Goal: Information Seeking & Learning: Find specific fact

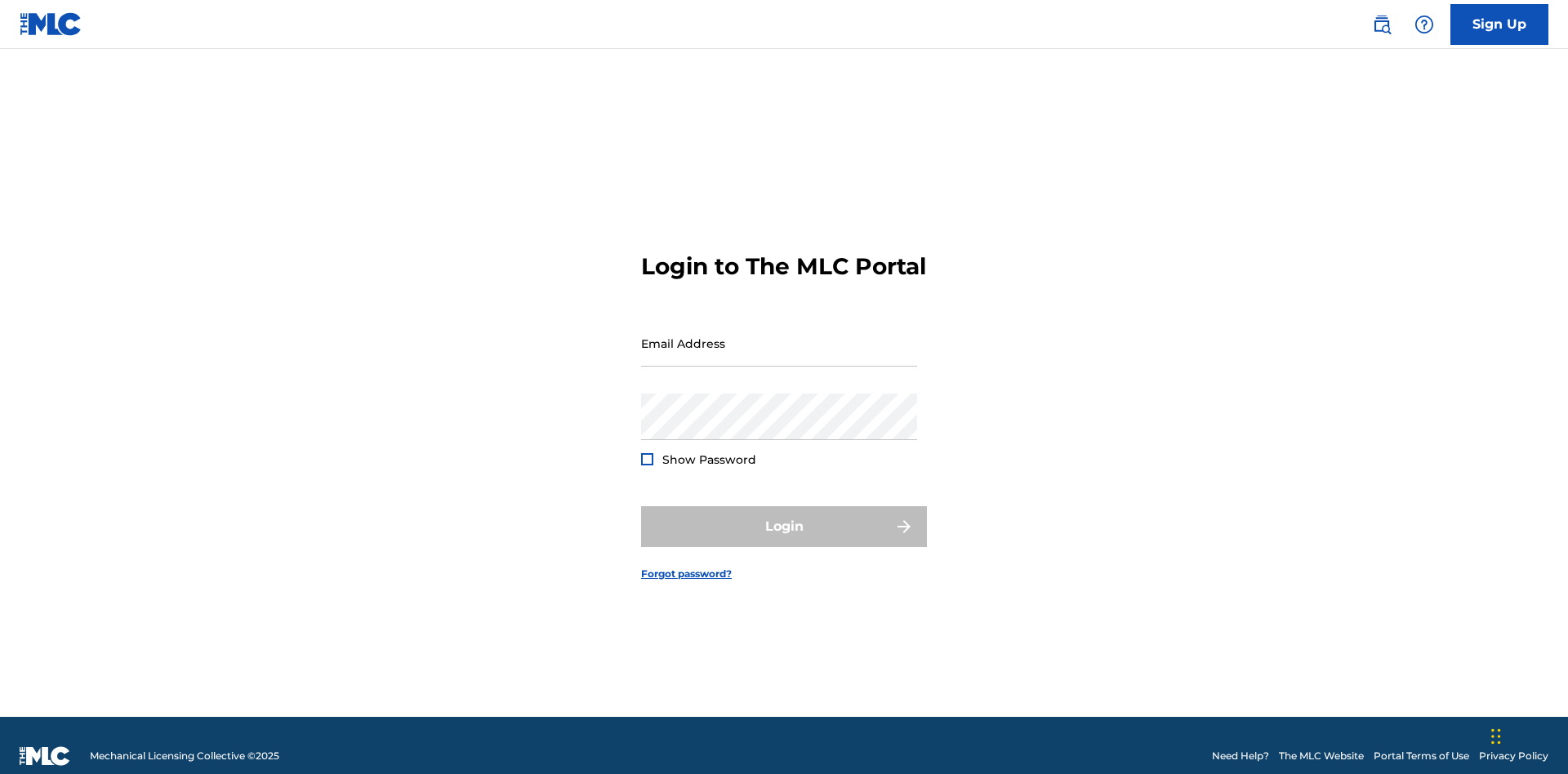
scroll to position [21, 0]
click at [779, 336] on input "Email Address" at bounding box center [779, 343] width 276 height 47
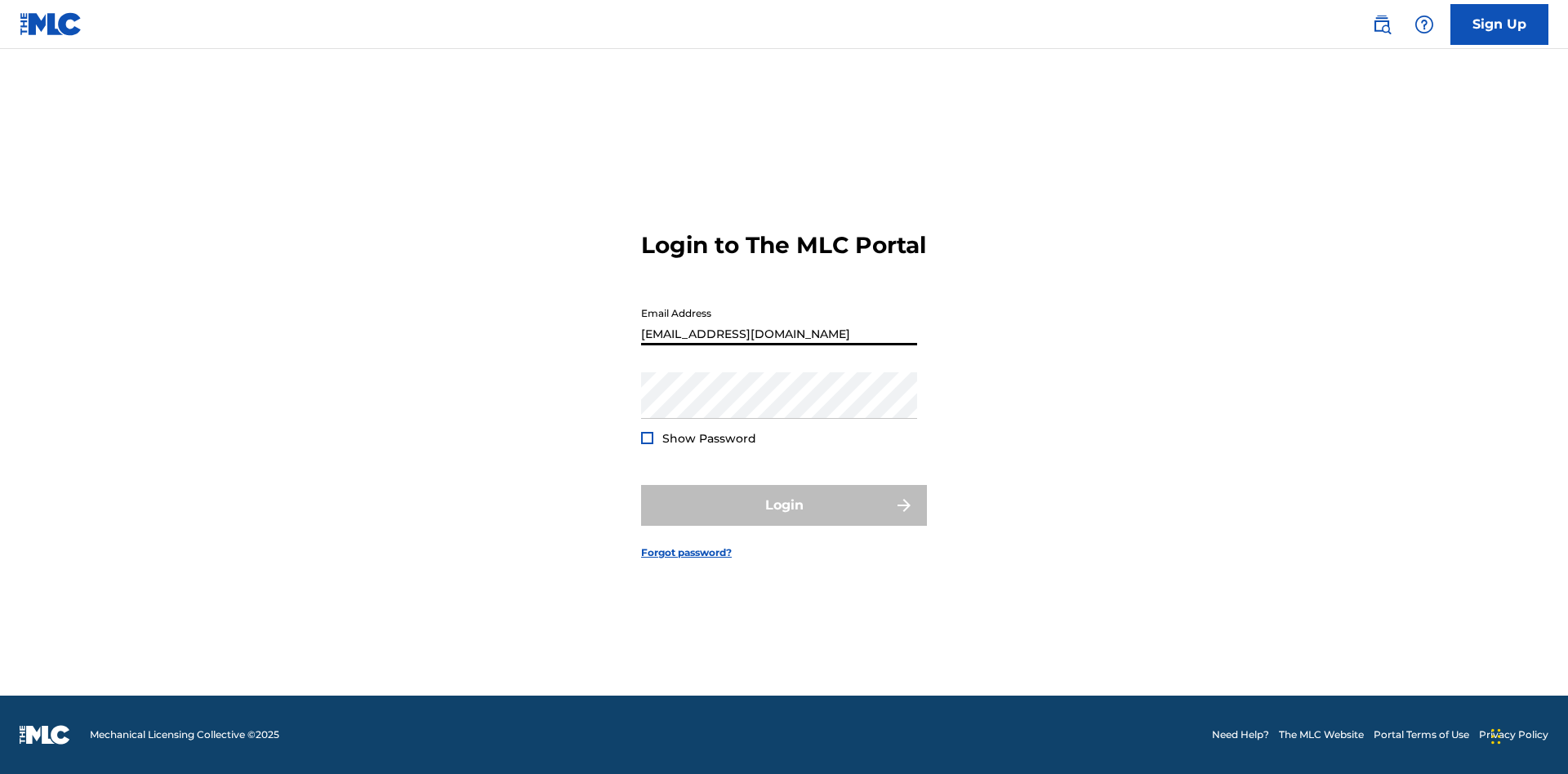
type input "240b4aa9-f93a-4811-b82d-48bb69760ffa@mailslurp.com"
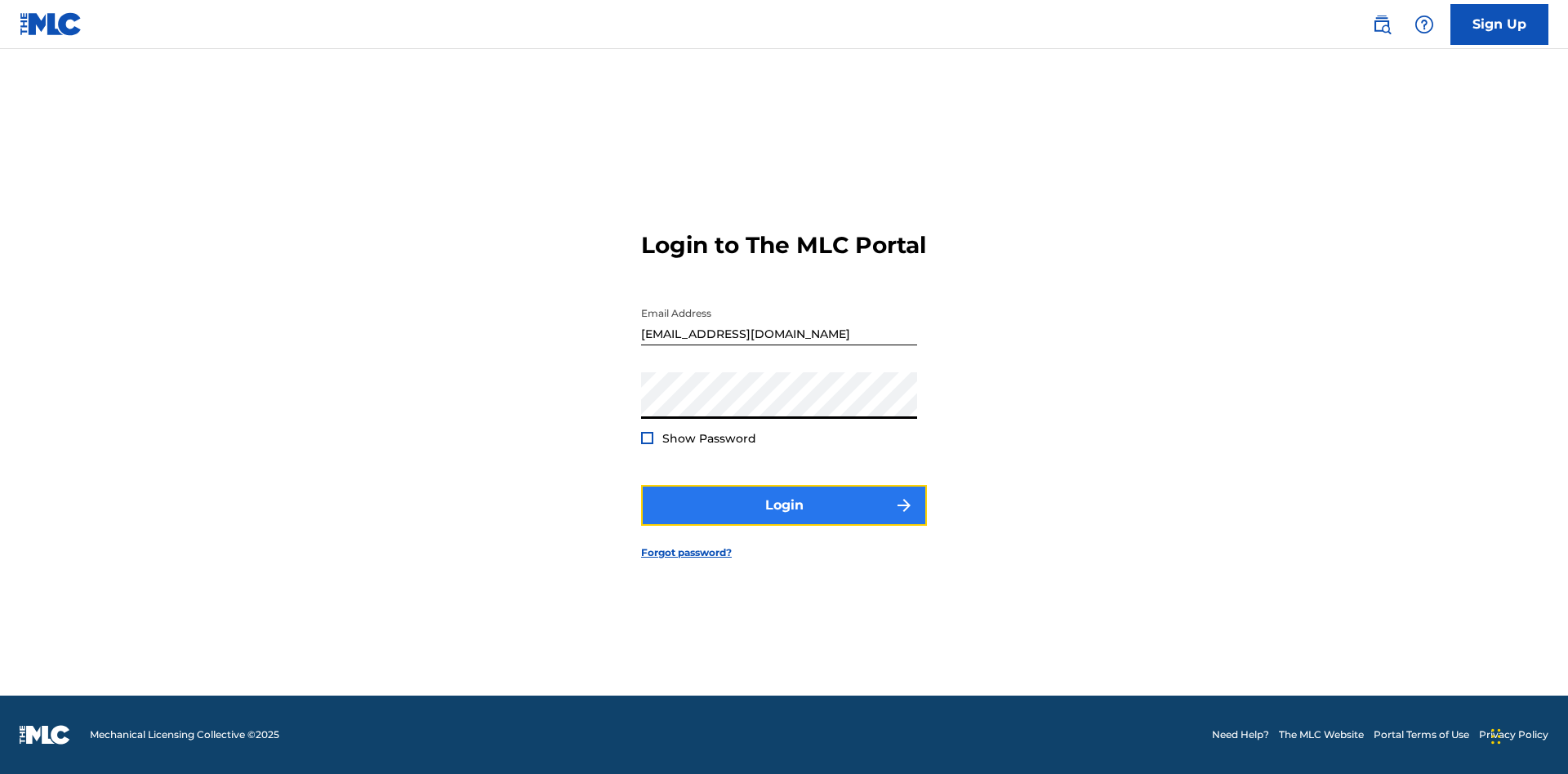
click at [784, 520] on button "Login" at bounding box center [784, 505] width 285 height 41
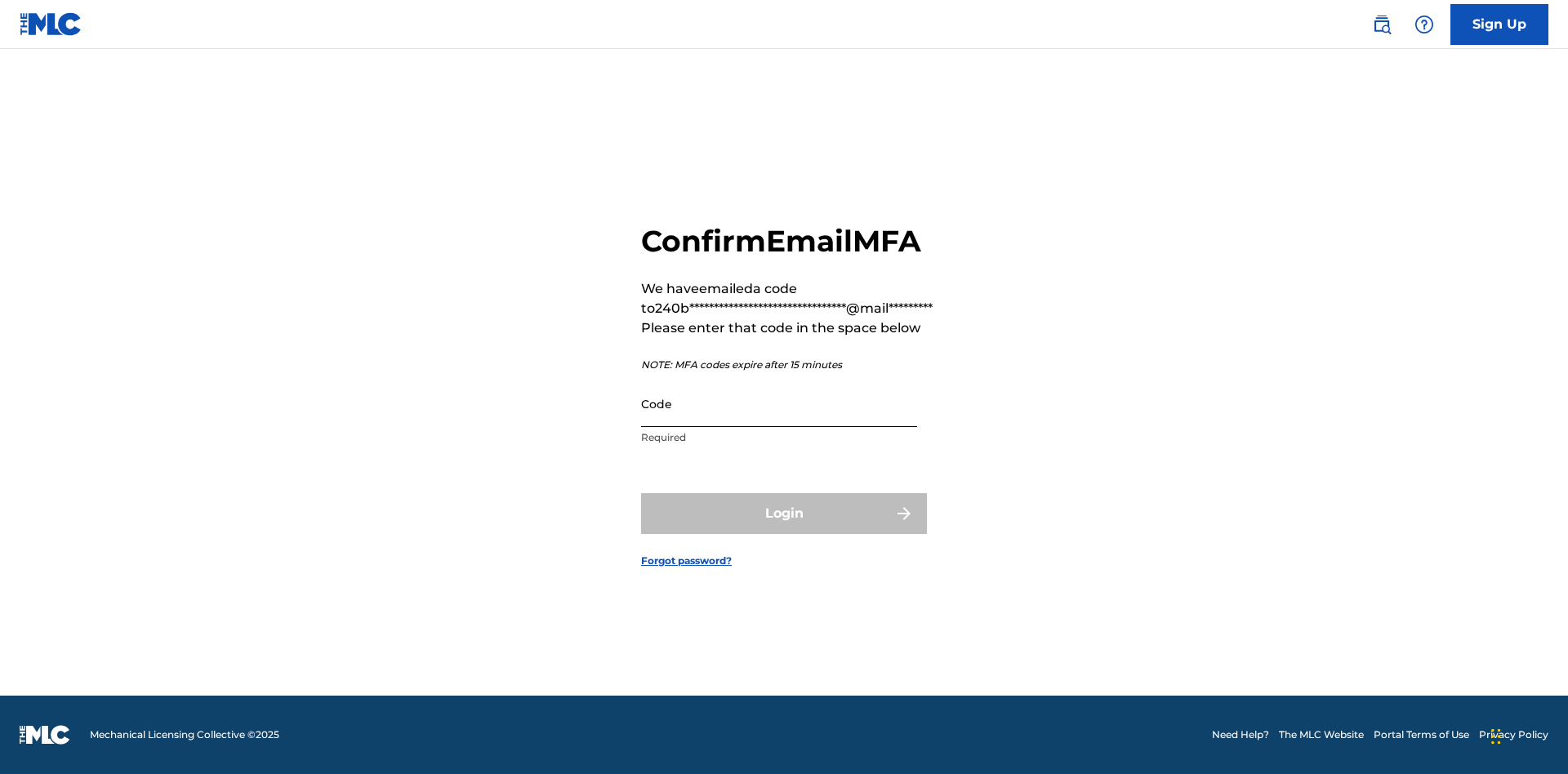
click at [779, 403] on input "Code" at bounding box center [779, 403] width 276 height 47
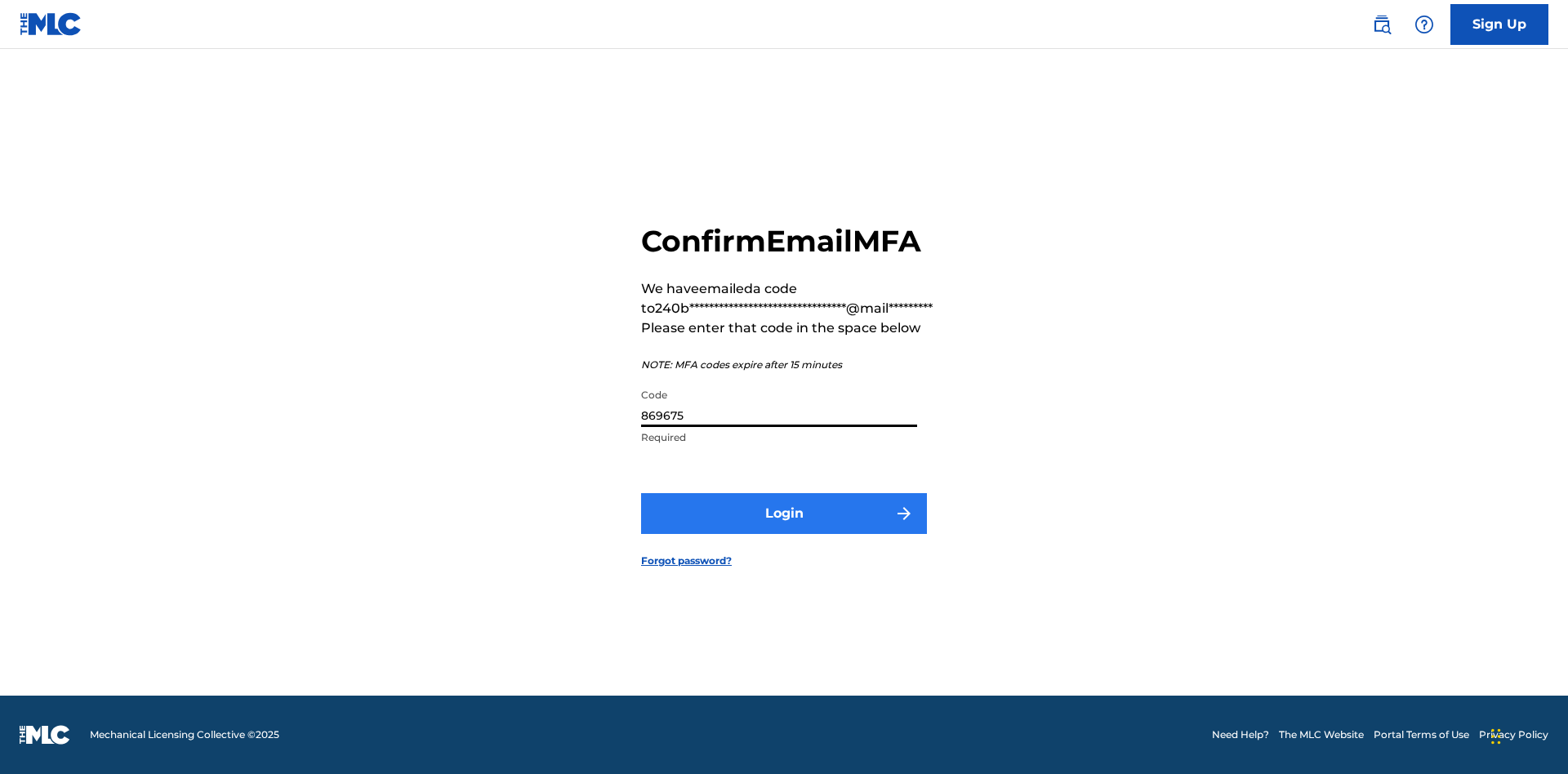
type input "869675"
click at [784, 513] on button "Login" at bounding box center [784, 513] width 285 height 41
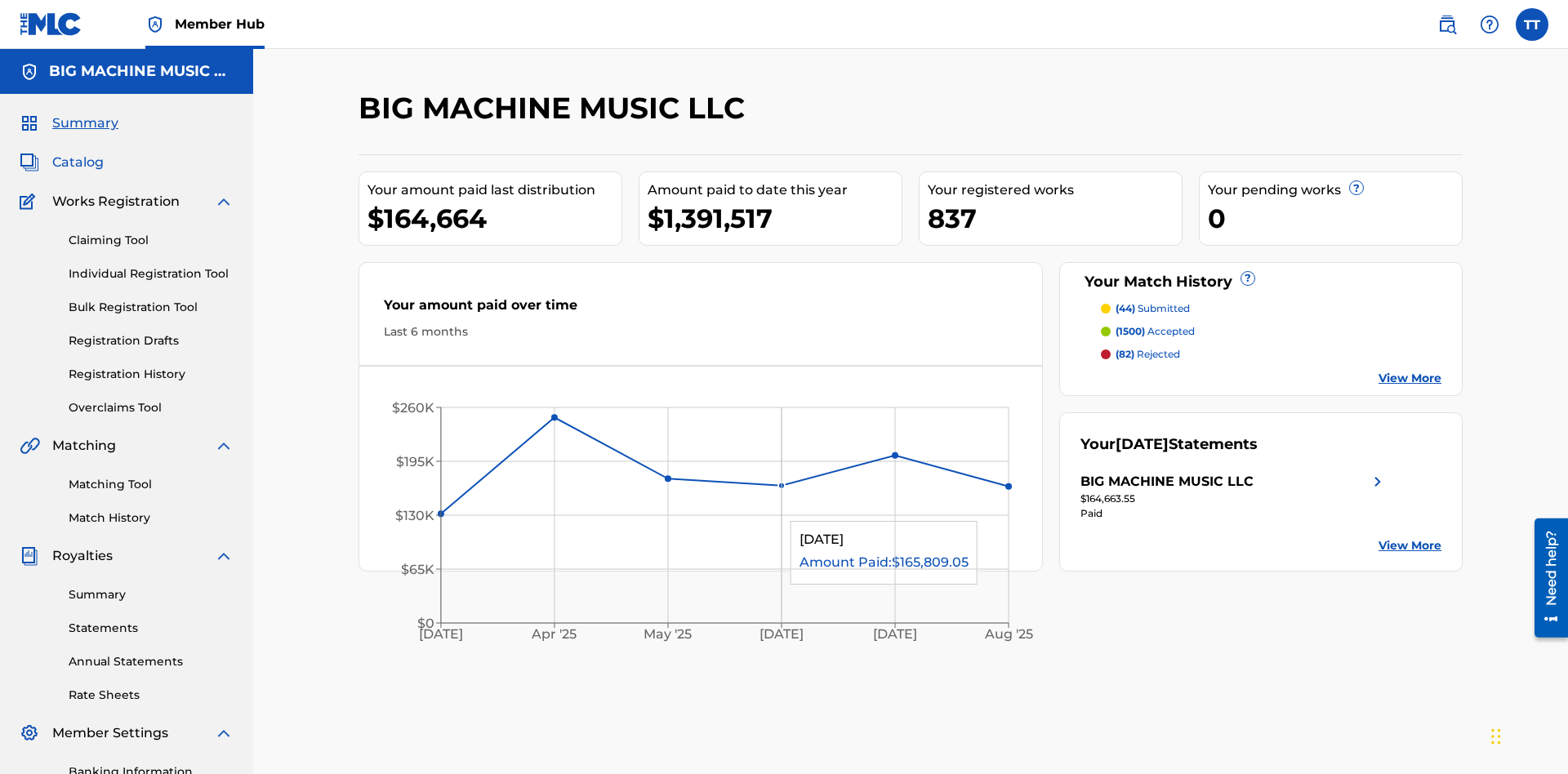
click at [78, 153] on span "Catalog" at bounding box center [78, 162] width 51 height 19
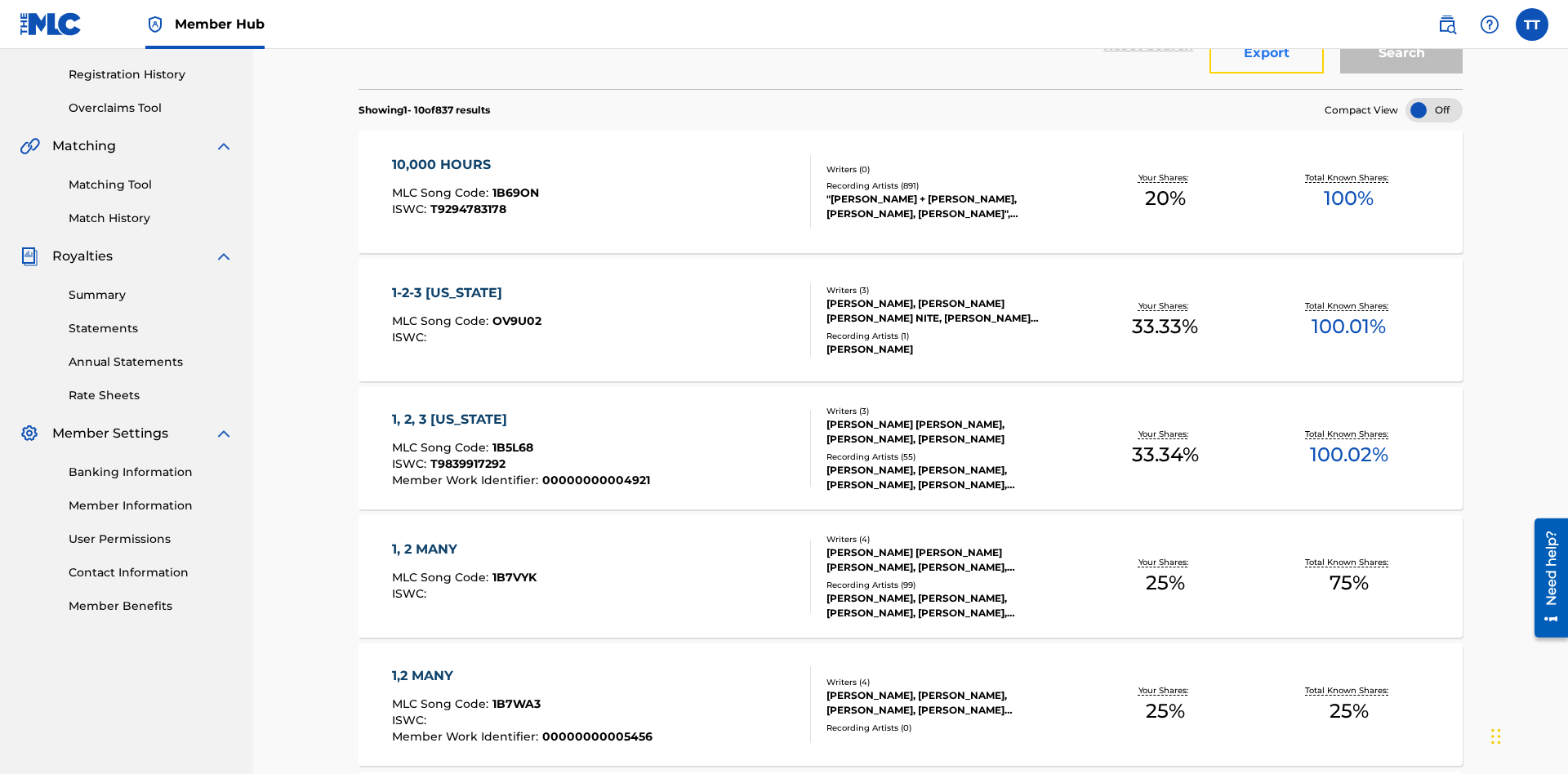
click at [1266, 73] on button "Export" at bounding box center [1266, 53] width 114 height 41
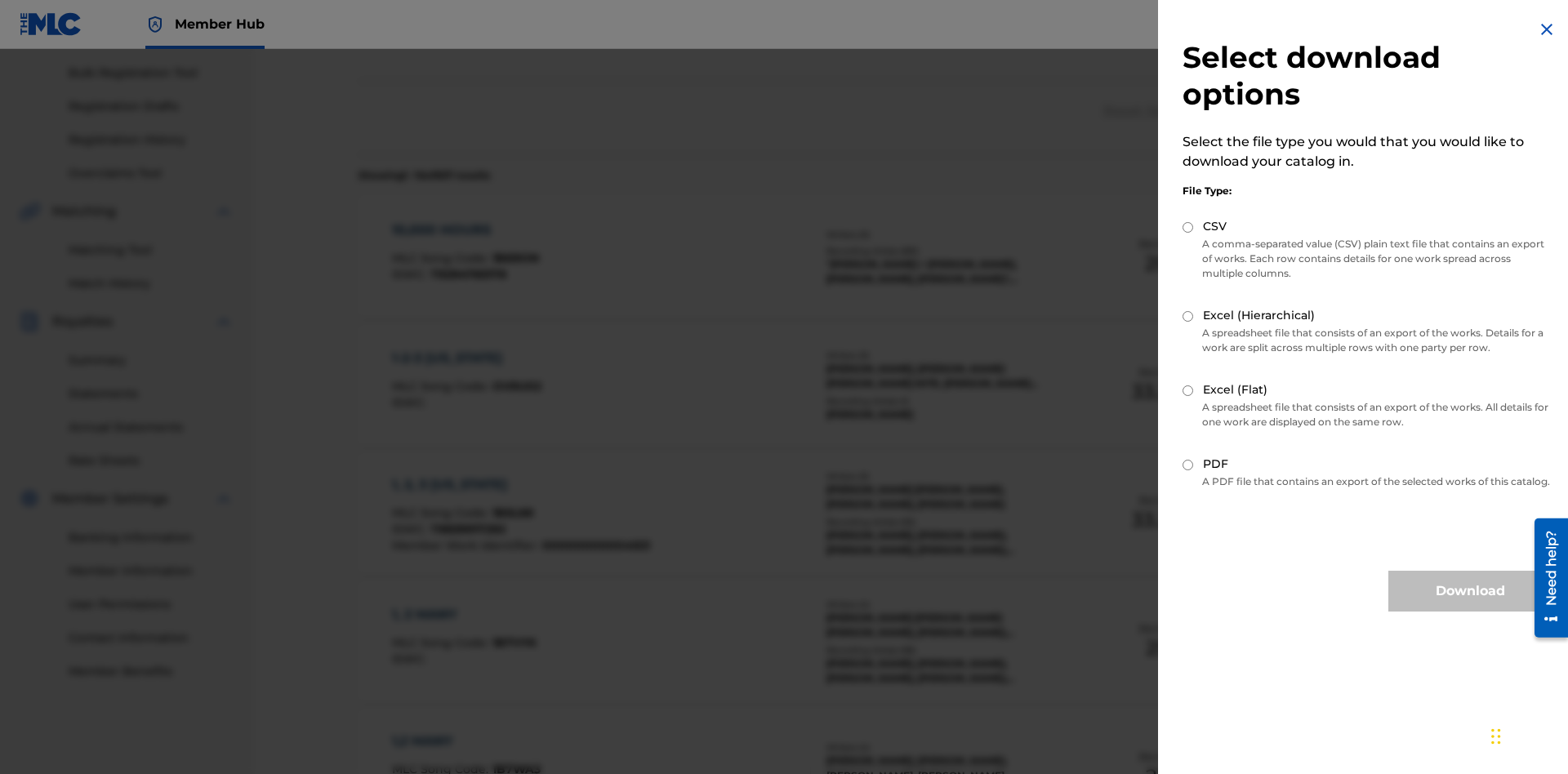
click at [1188, 227] on input "CSV" at bounding box center [1188, 228] width 11 height 11
radio input "true"
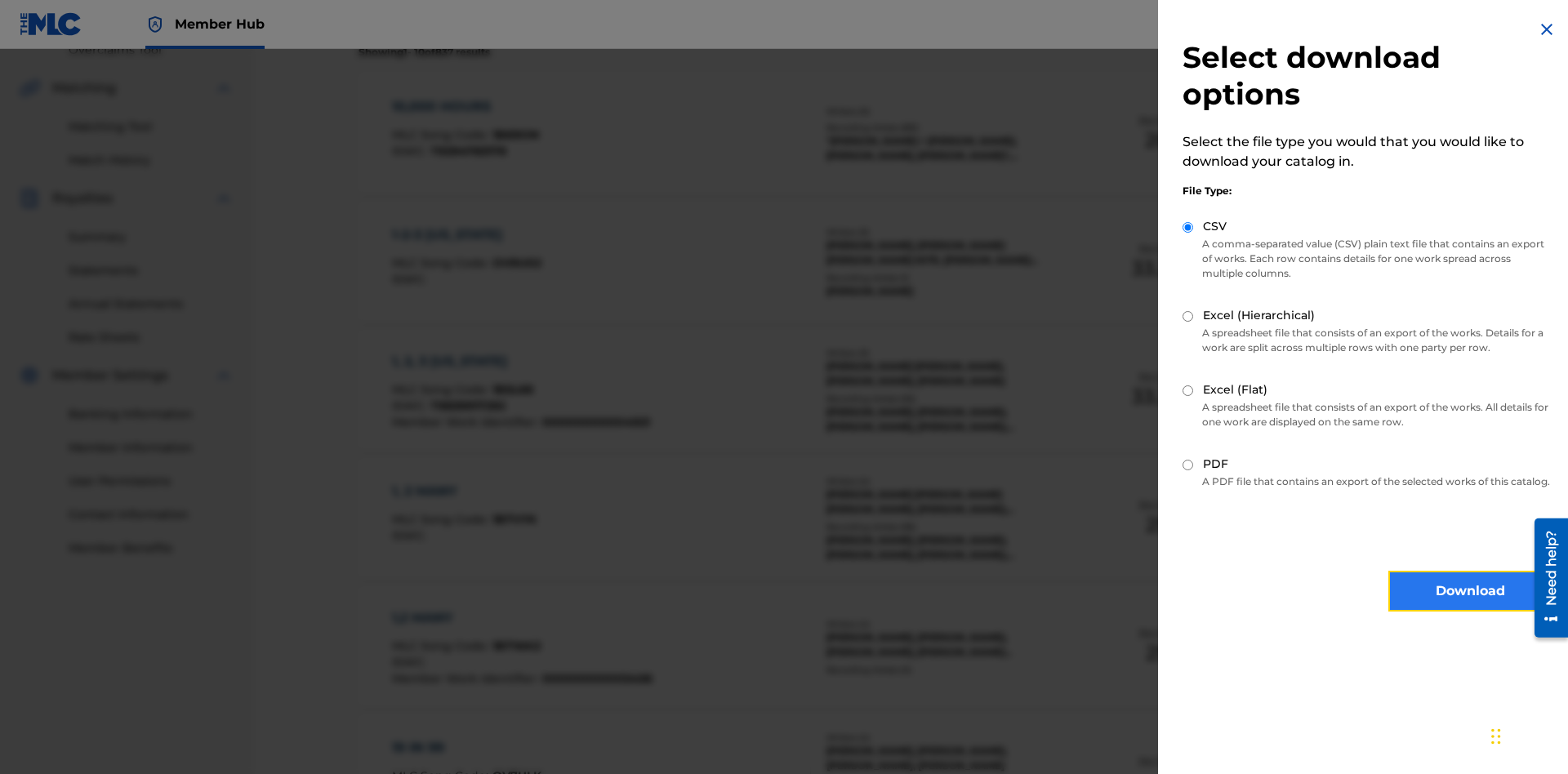
click at [1470, 606] on button "Download" at bounding box center [1469, 591] width 164 height 41
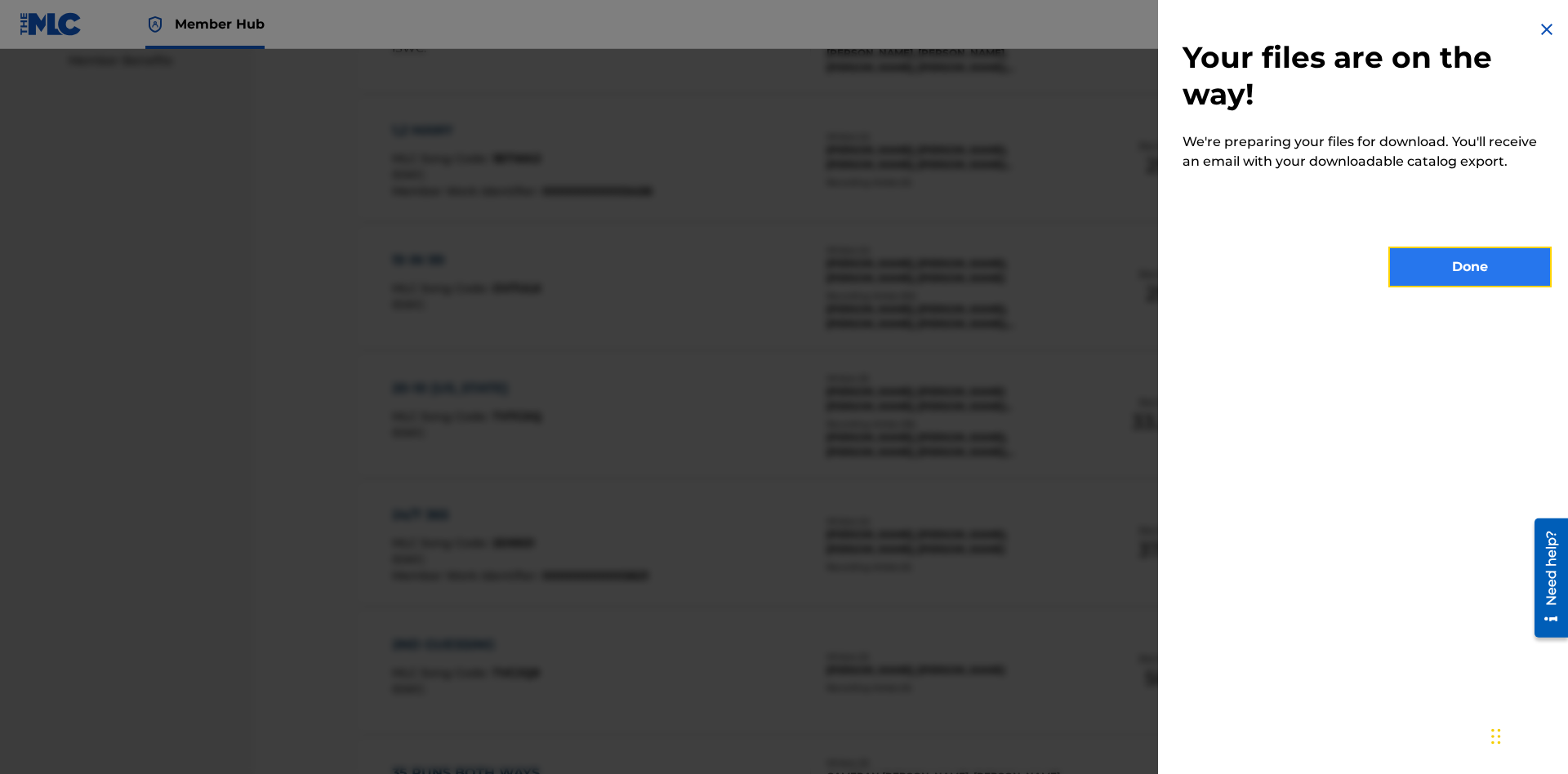
click at [1470, 267] on button "Done" at bounding box center [1469, 267] width 164 height 41
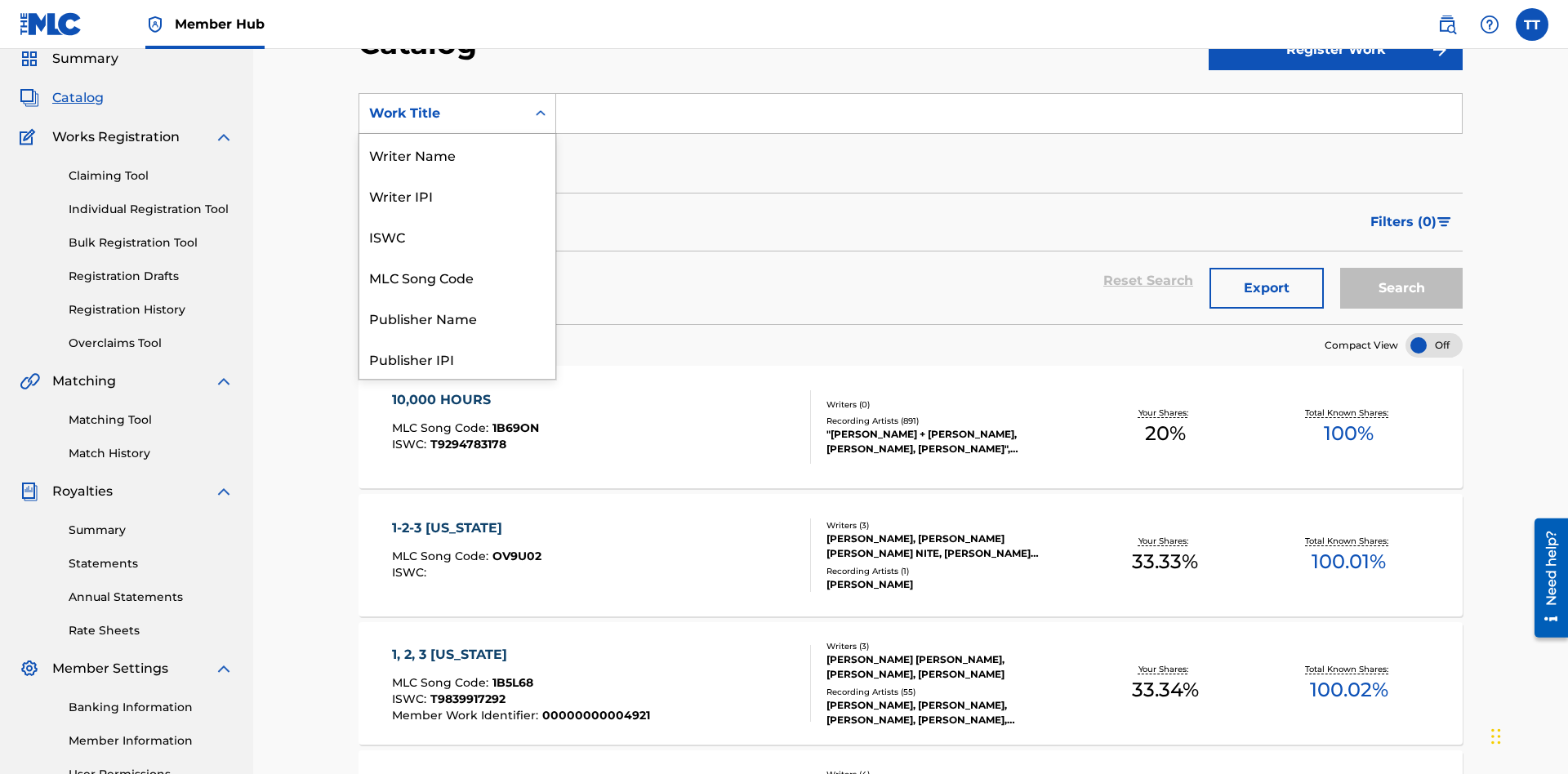
scroll to position [245, 0]
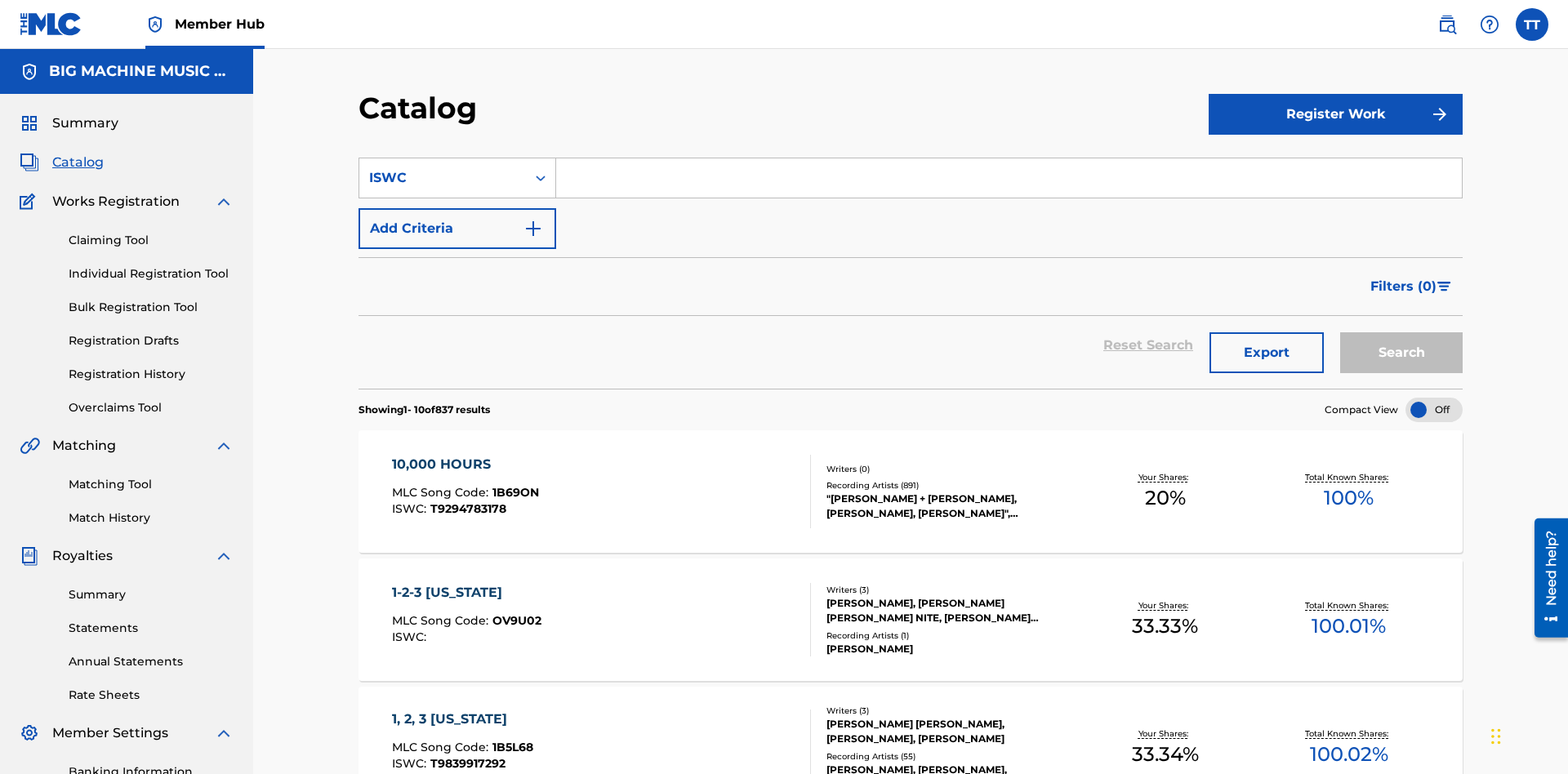
click at [1008, 158] on input "Search Form" at bounding box center [1009, 177] width 906 height 39
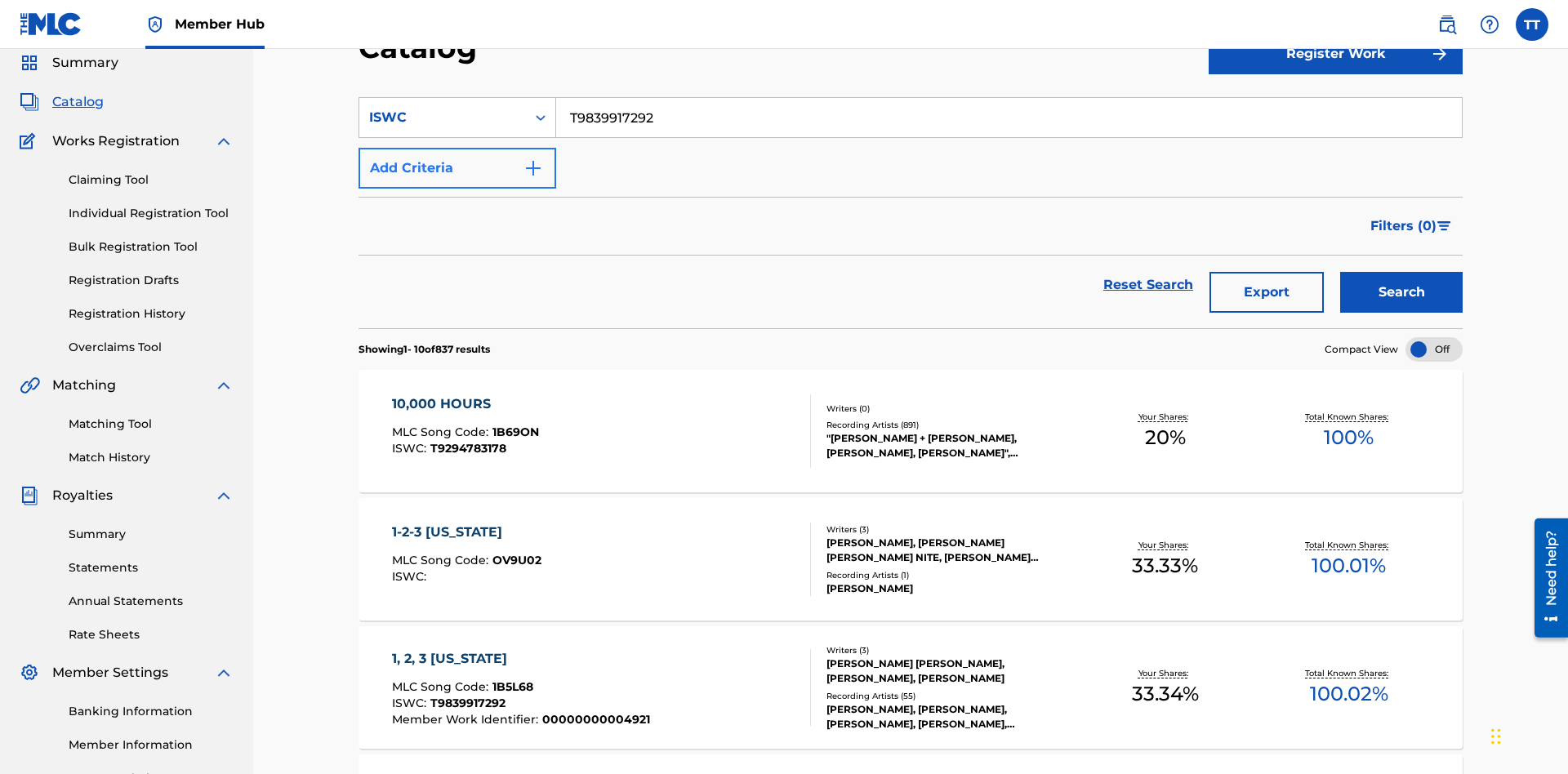
type input "T9839917292"
click at [457, 148] on button "Add Criteria" at bounding box center [457, 168] width 198 height 41
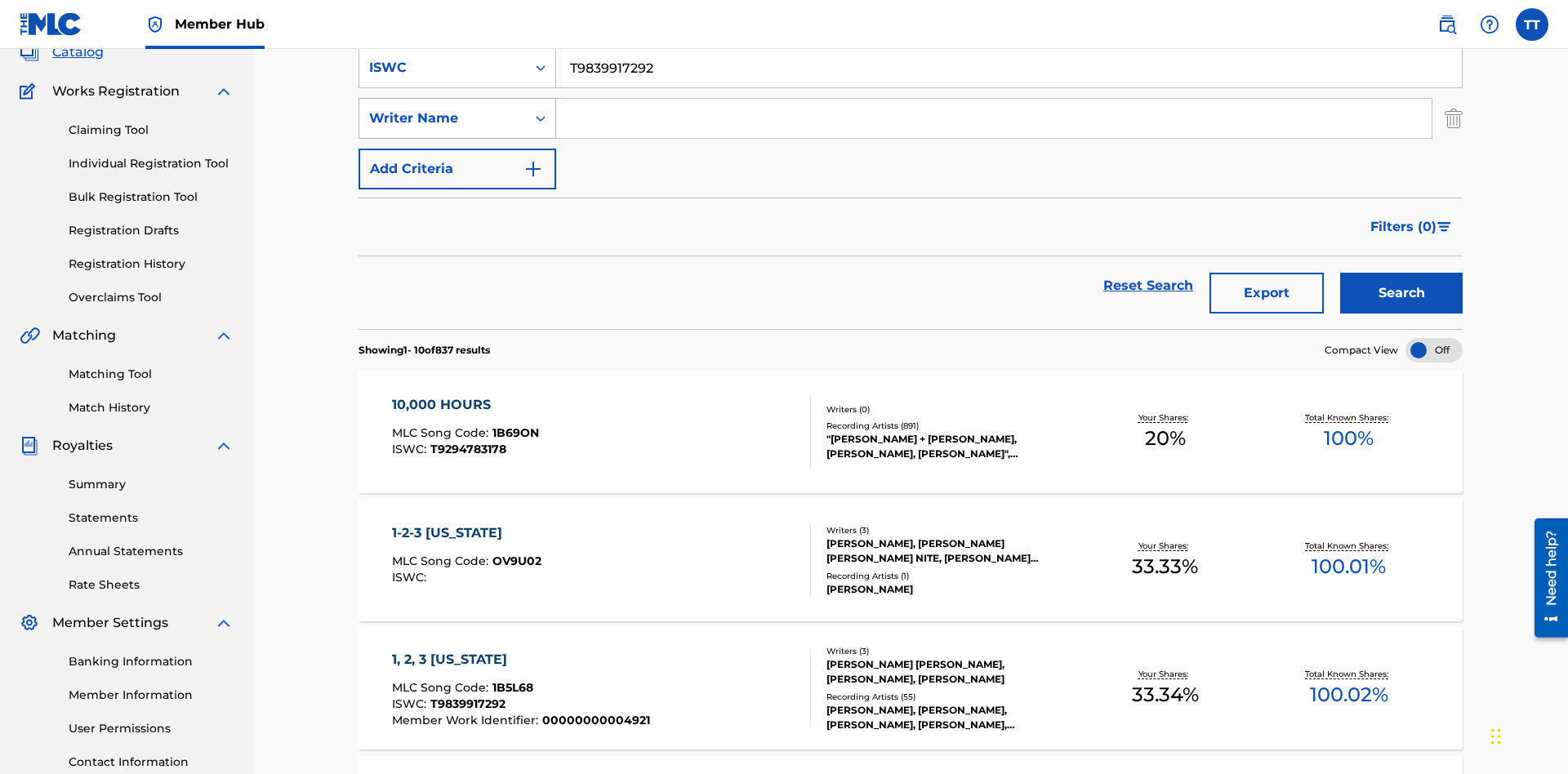
click at [443, 113] on div "Writer Name" at bounding box center [442, 118] width 147 height 19
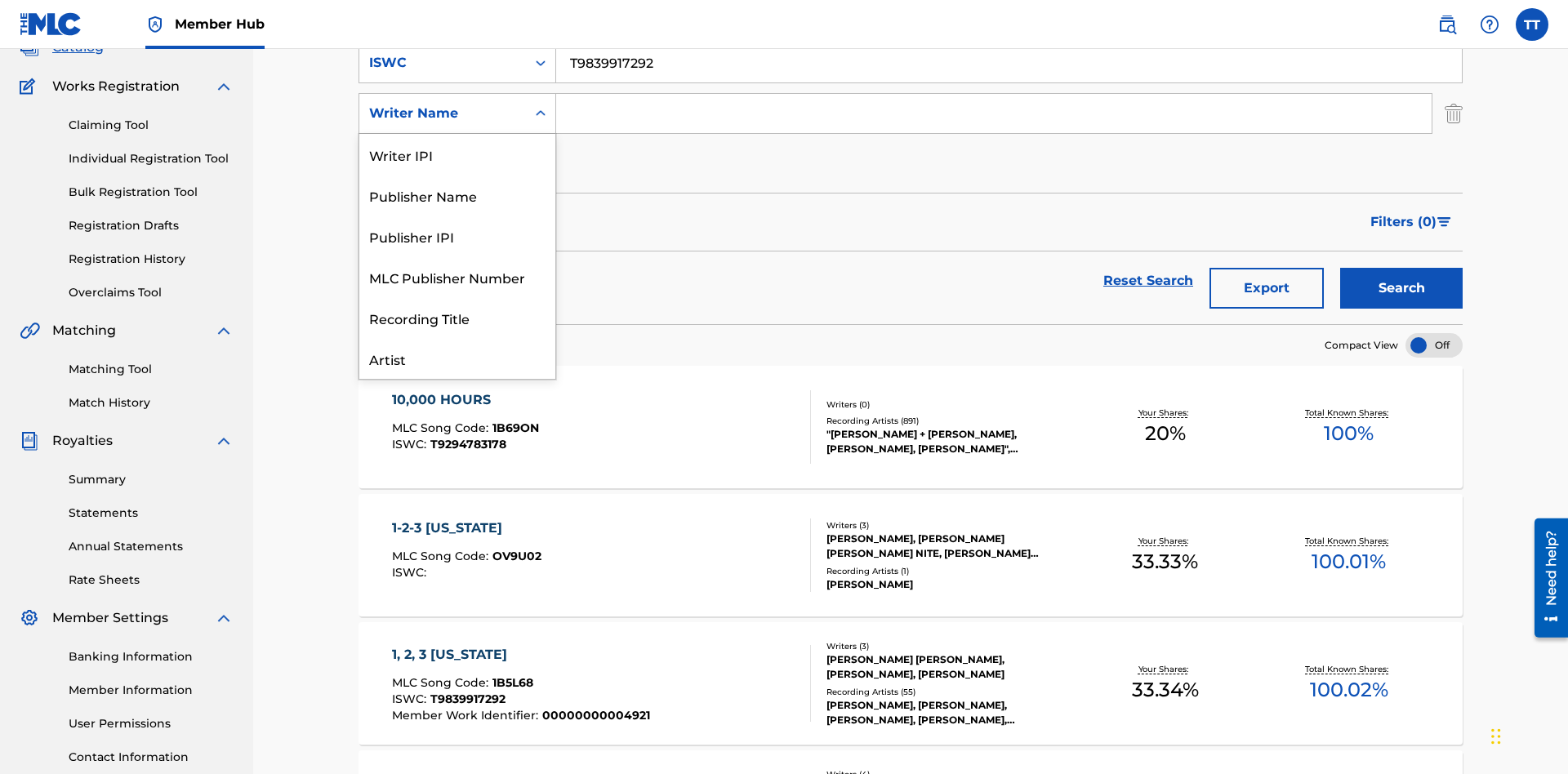
scroll to position [81, 0]
click at [457, 134] on div "Publisher Name" at bounding box center [457, 113] width 196 height 41
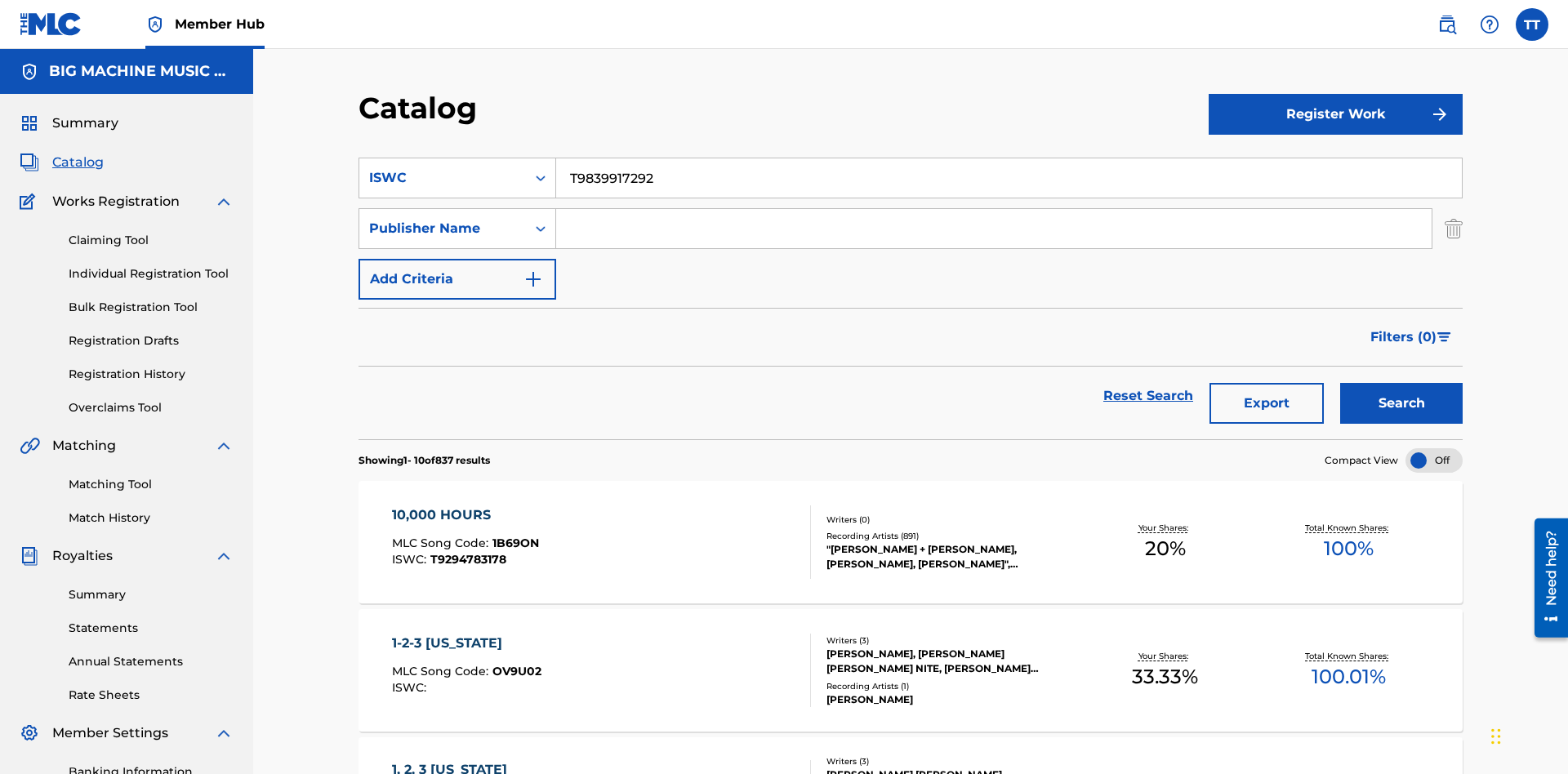
click at [993, 210] on input "Search Form" at bounding box center [993, 229] width 875 height 39
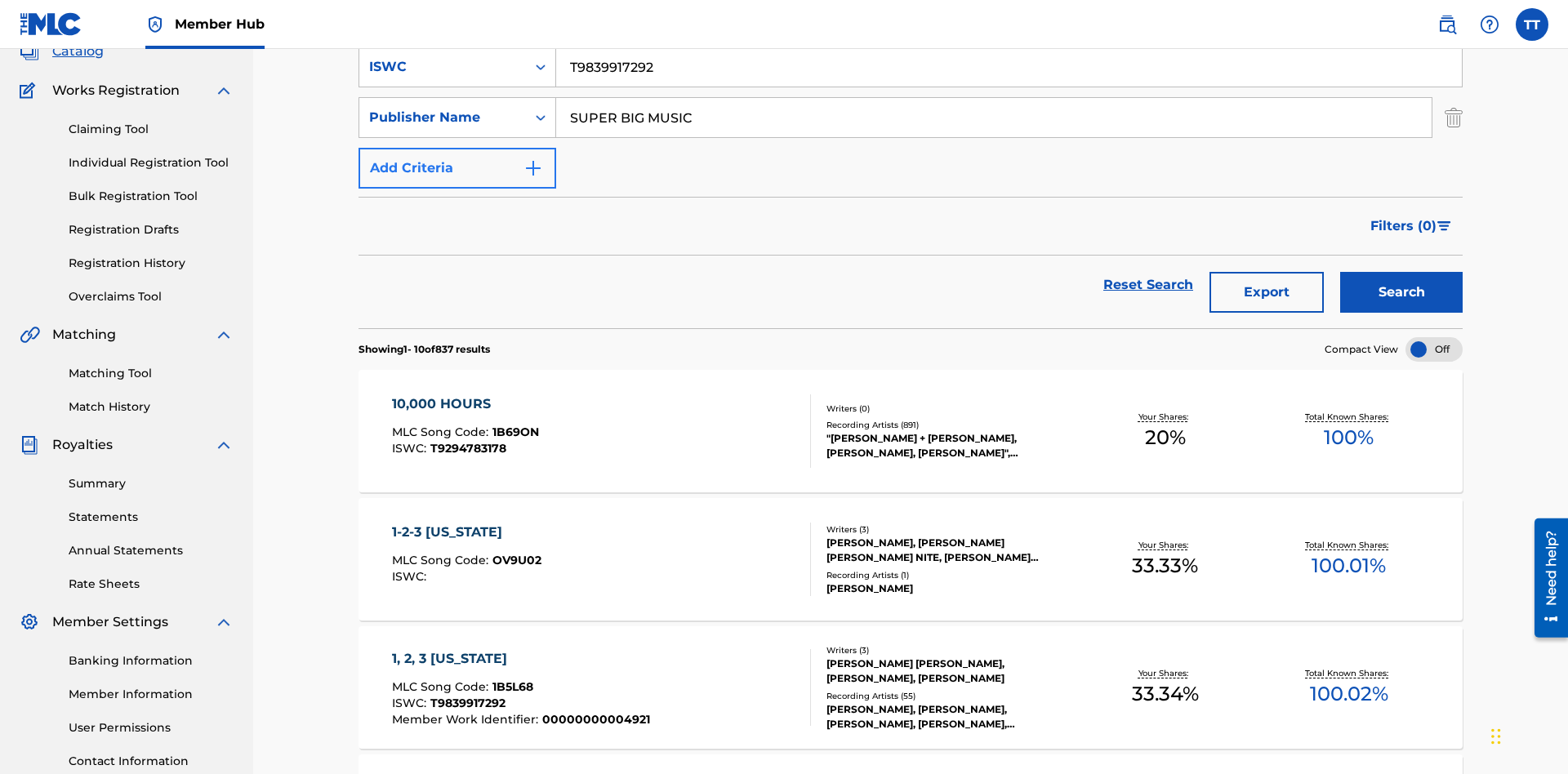
type input "SUPER BIG MUSIC"
click at [457, 148] on button "Add Criteria" at bounding box center [457, 168] width 198 height 41
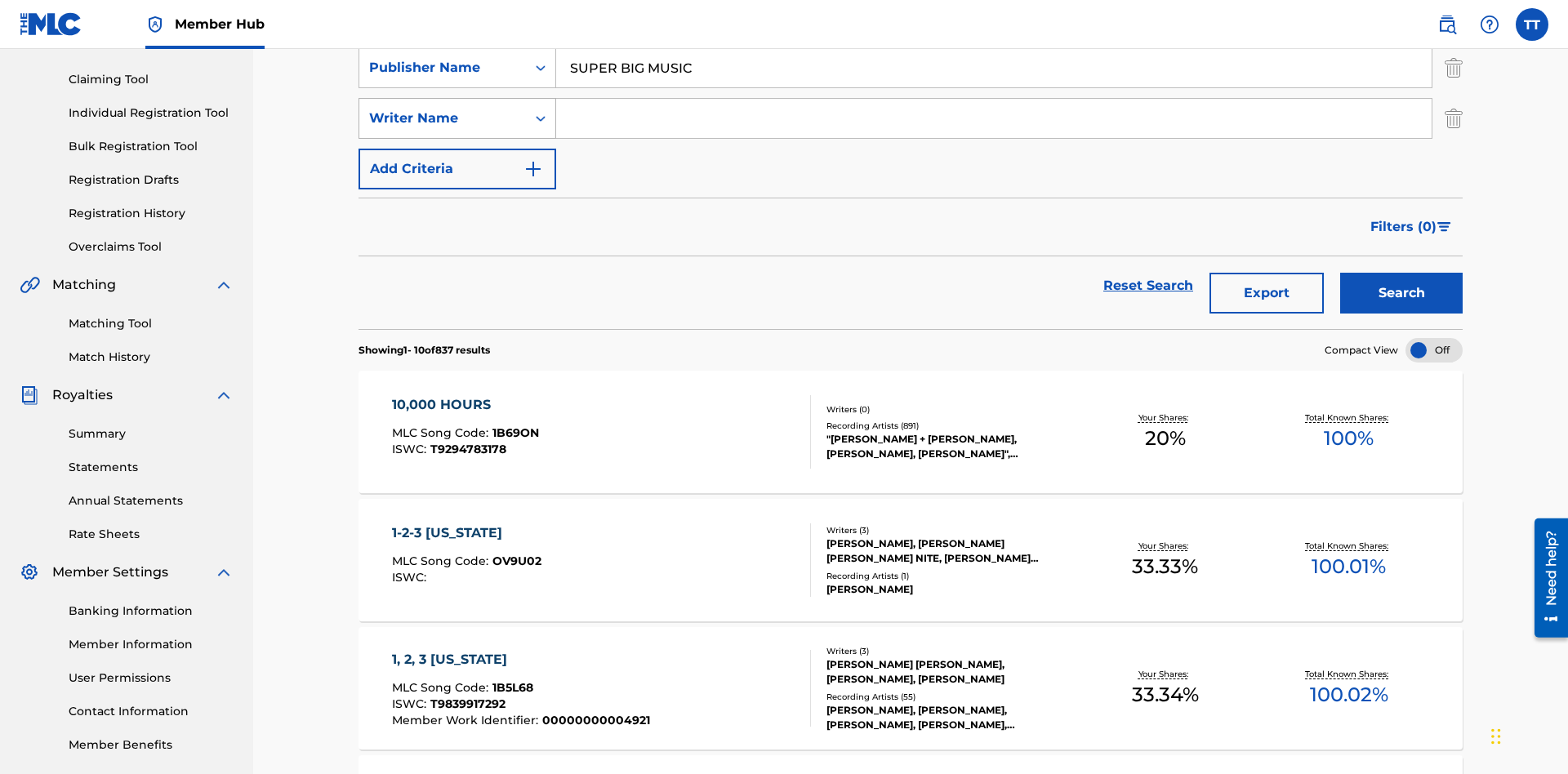
click at [443, 113] on div "Writer Name" at bounding box center [442, 118] width 147 height 19
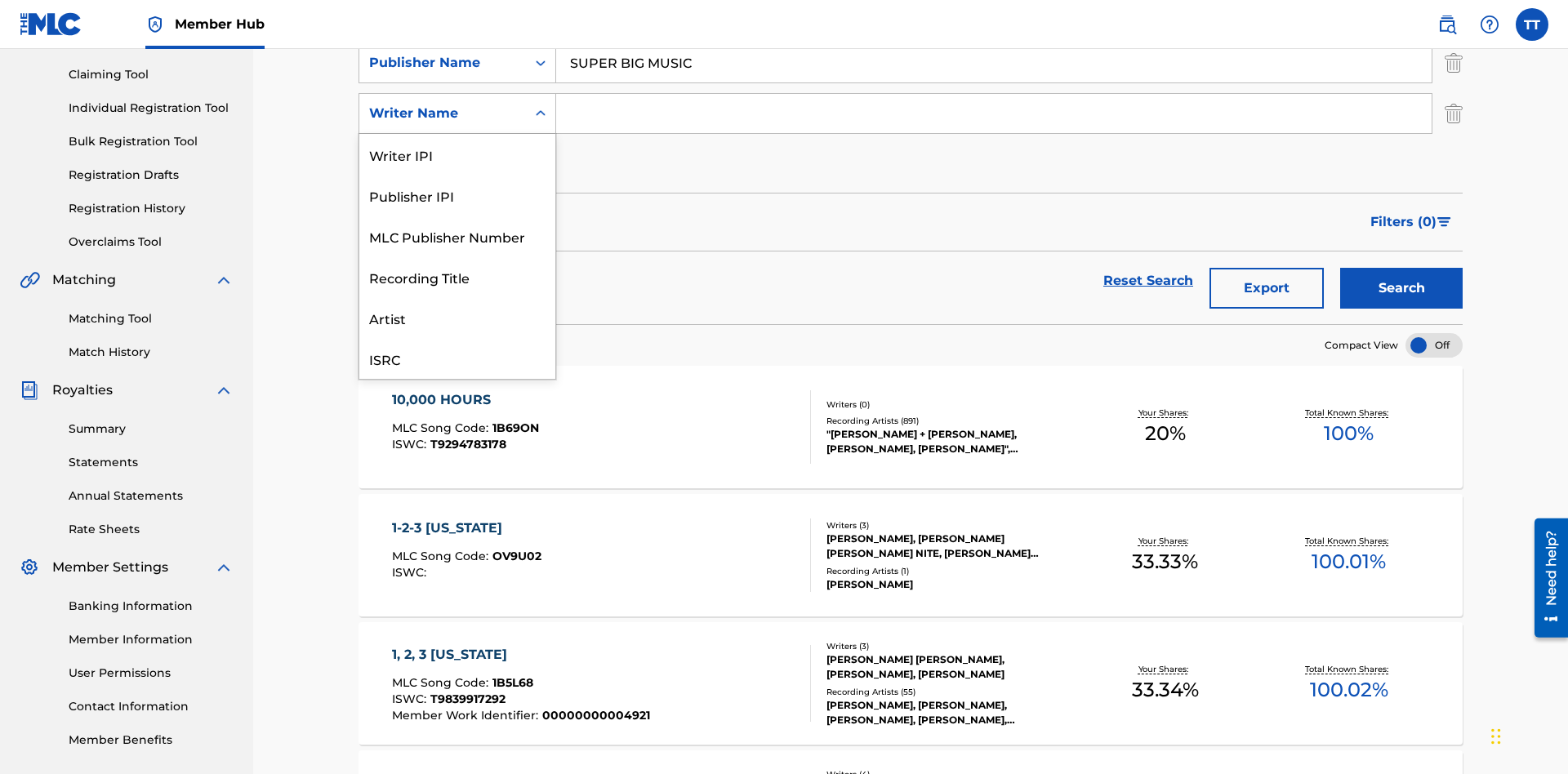
scroll to position [41, 0]
click at [457, 195] on div "MLC Publisher Number" at bounding box center [457, 195] width 196 height 41
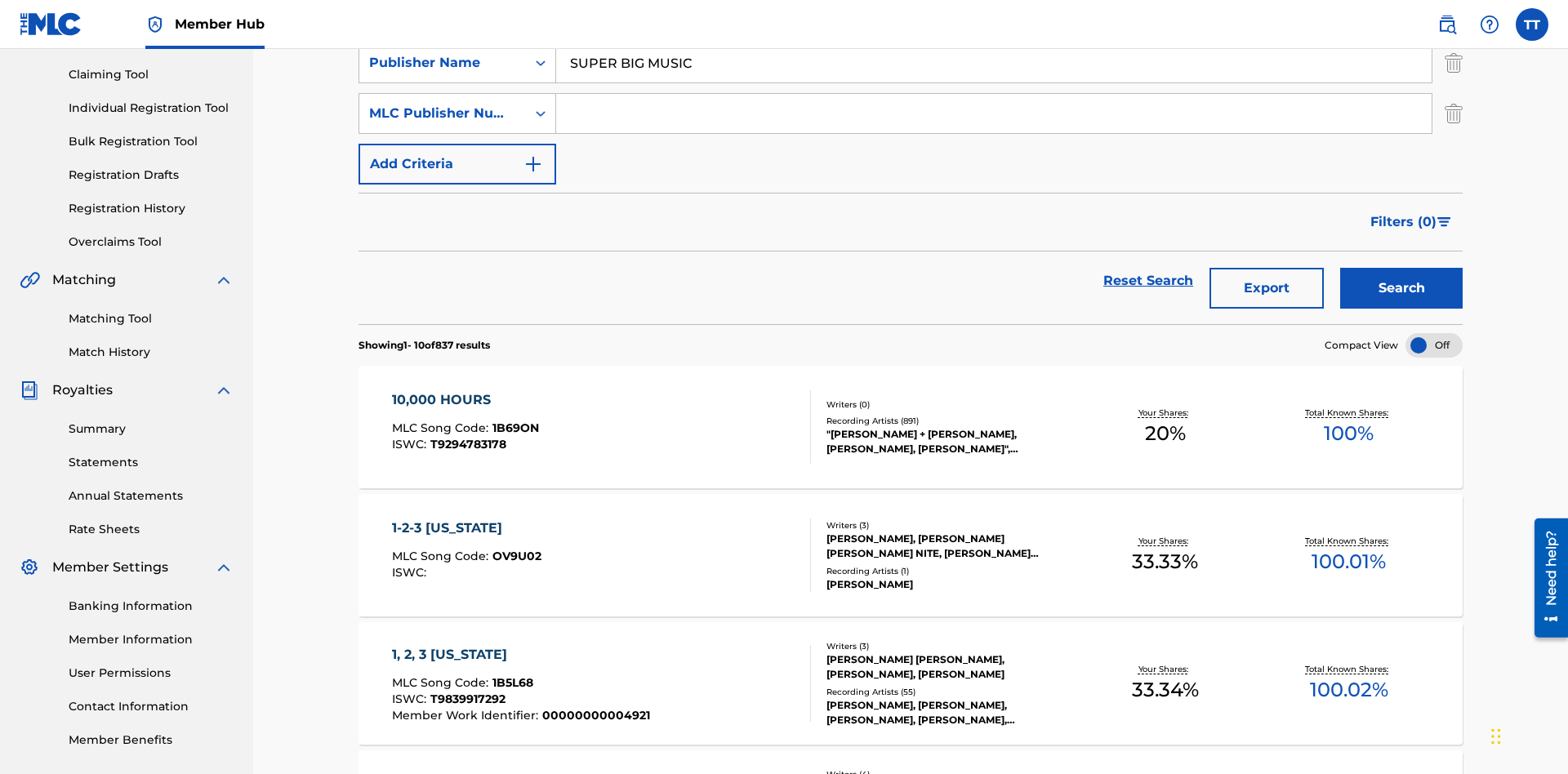
click at [993, 118] on input "Search Form" at bounding box center [993, 113] width 875 height 39
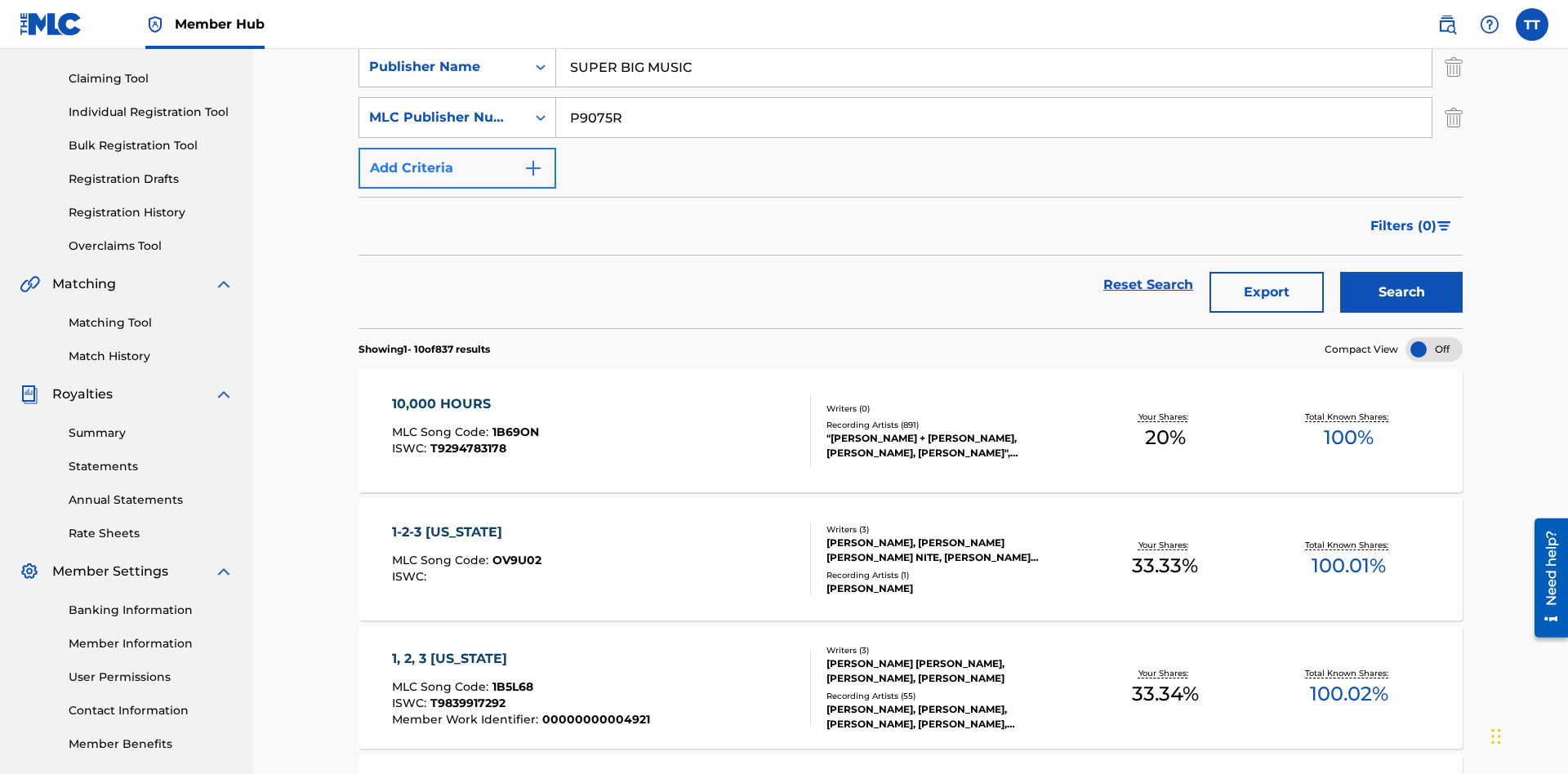
type input "P9075R"
click at [457, 148] on button "Add Criteria" at bounding box center [457, 168] width 198 height 41
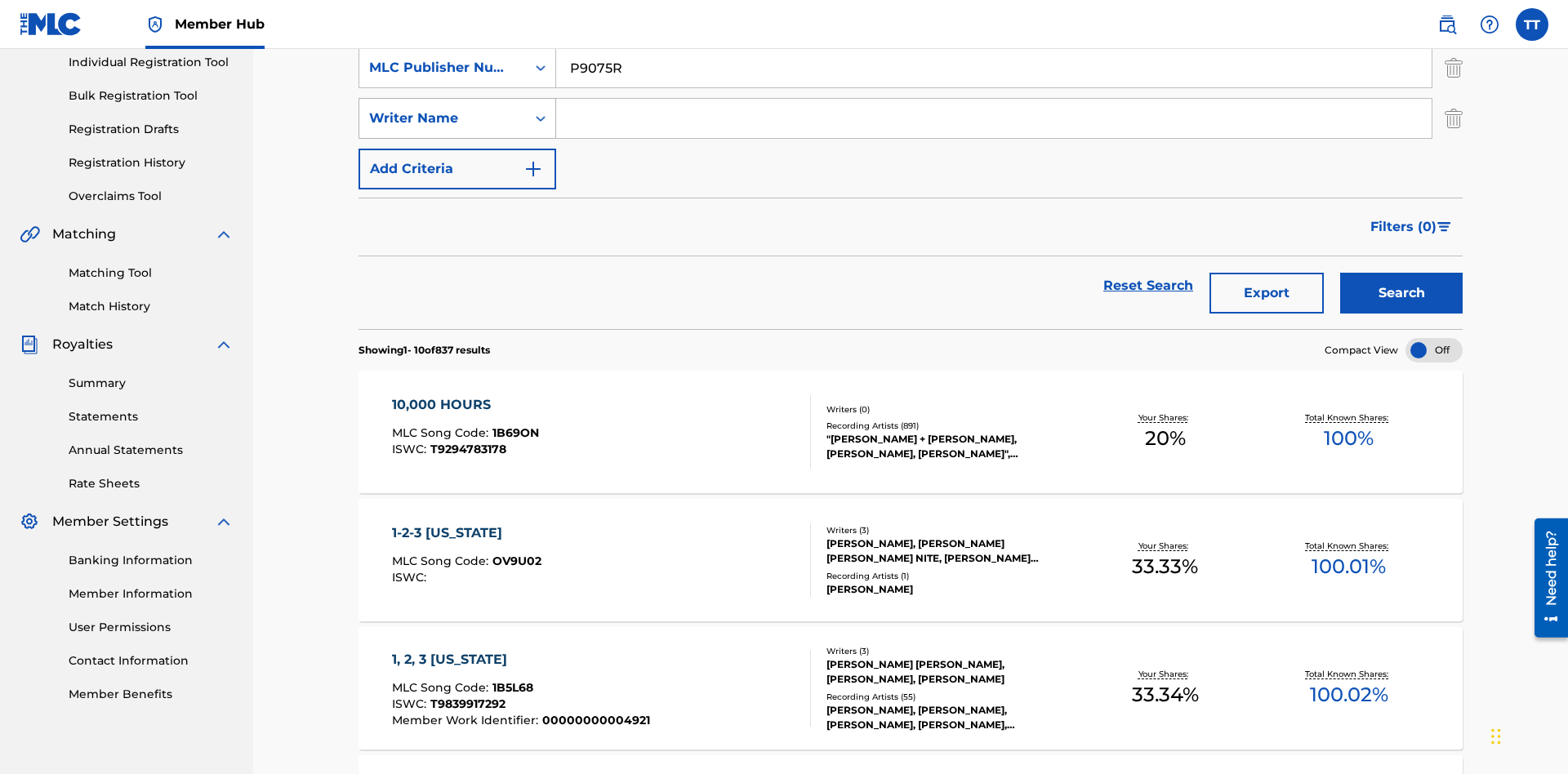
click at [443, 113] on div "Writer Name" at bounding box center [442, 118] width 147 height 19
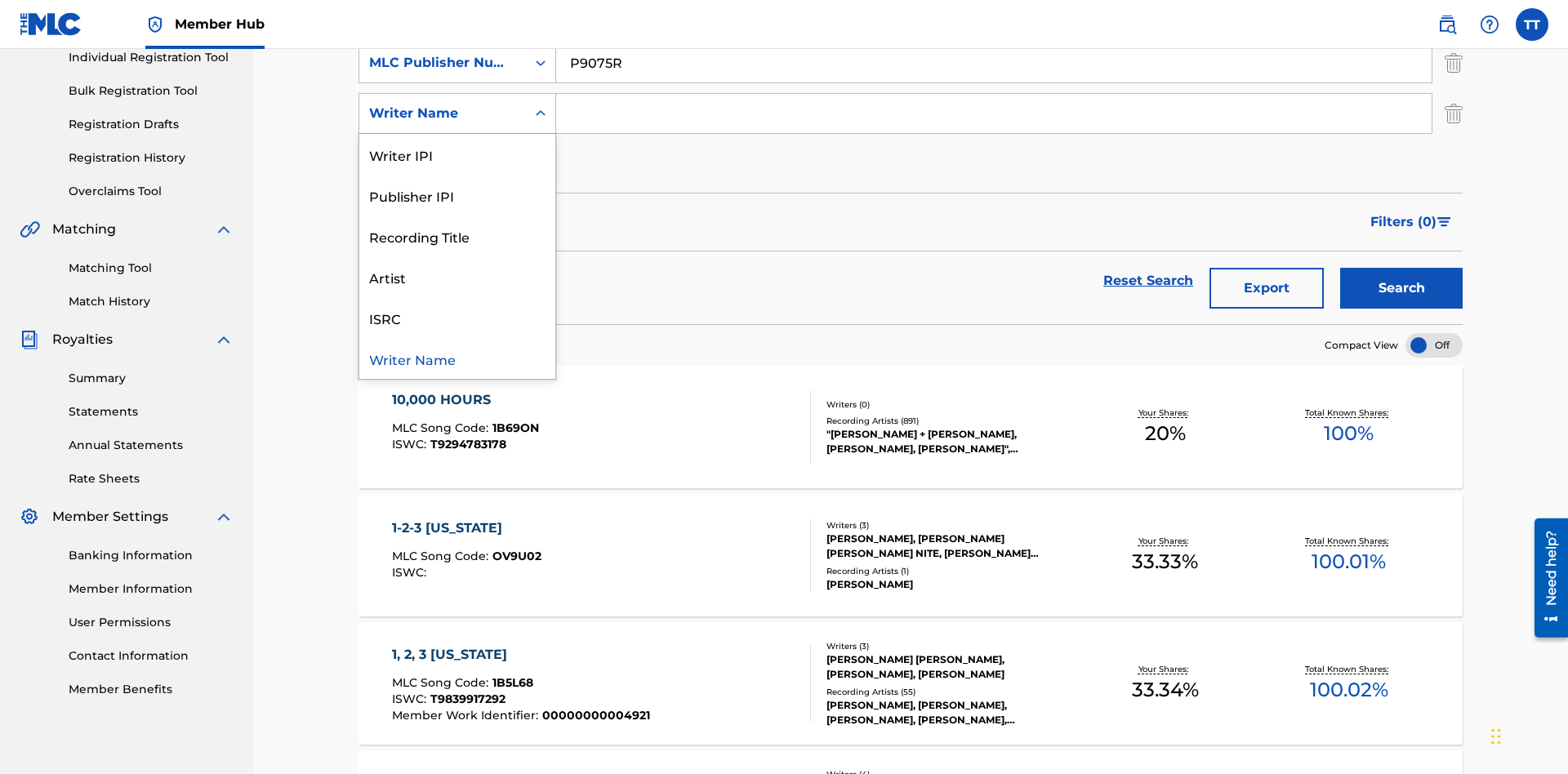
click at [457, 359] on div "Writer Name" at bounding box center [457, 359] width 196 height 41
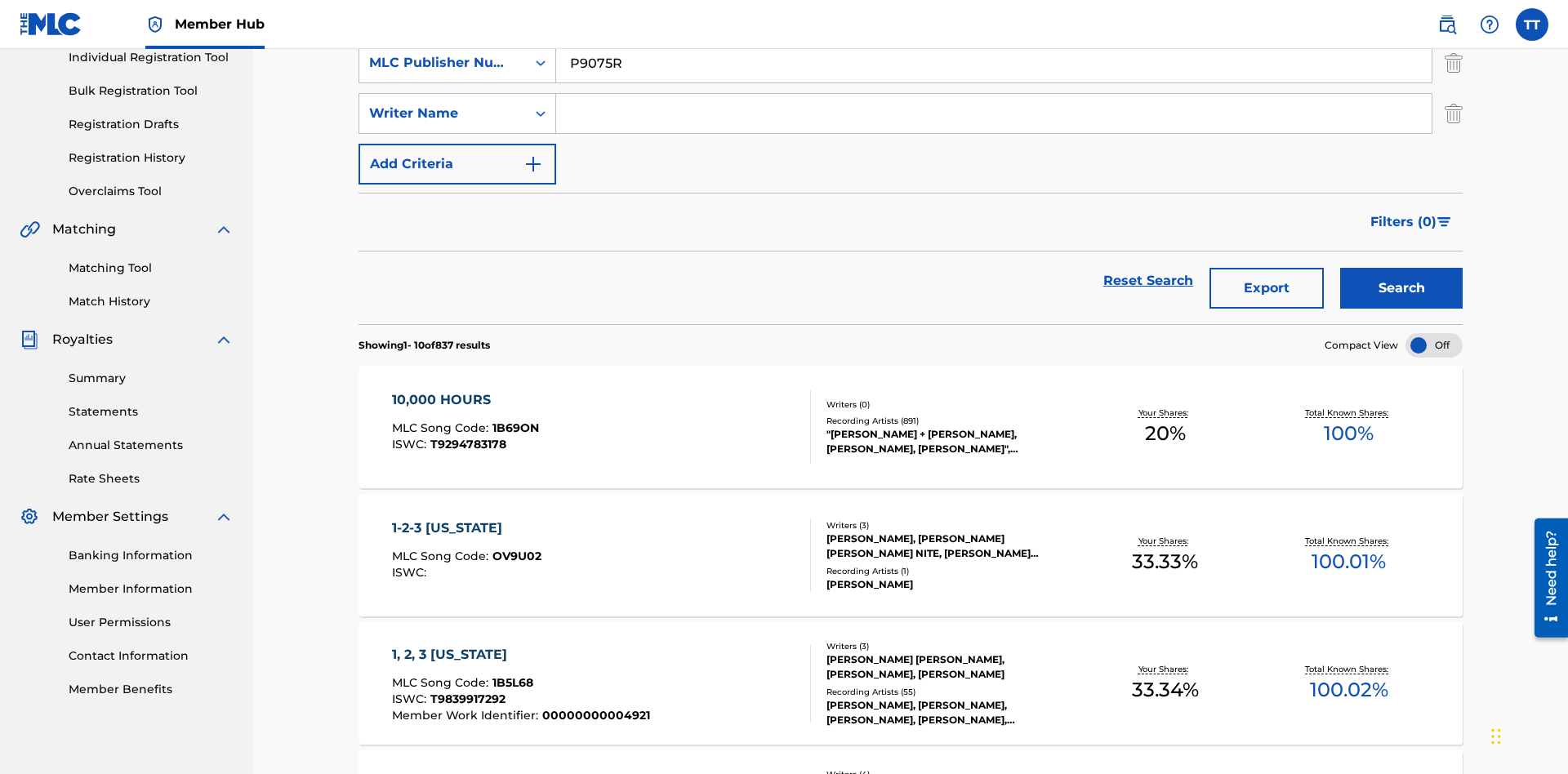
click at [993, 118] on input "Search Form" at bounding box center [993, 113] width 875 height 39
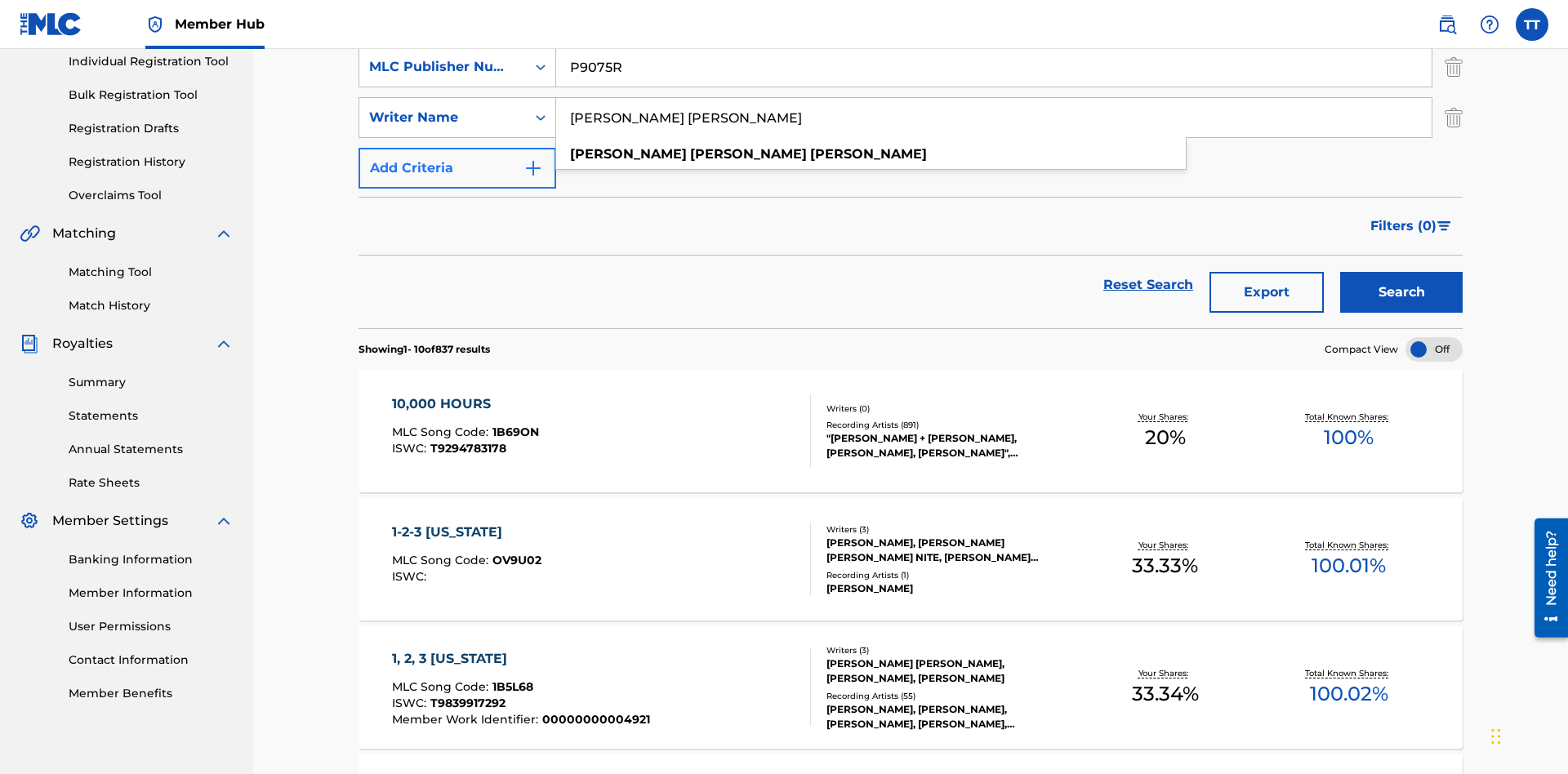
type input "JUSTIN ALLEN EBACH"
click at [457, 148] on button "Add Criteria" at bounding box center [457, 168] width 198 height 41
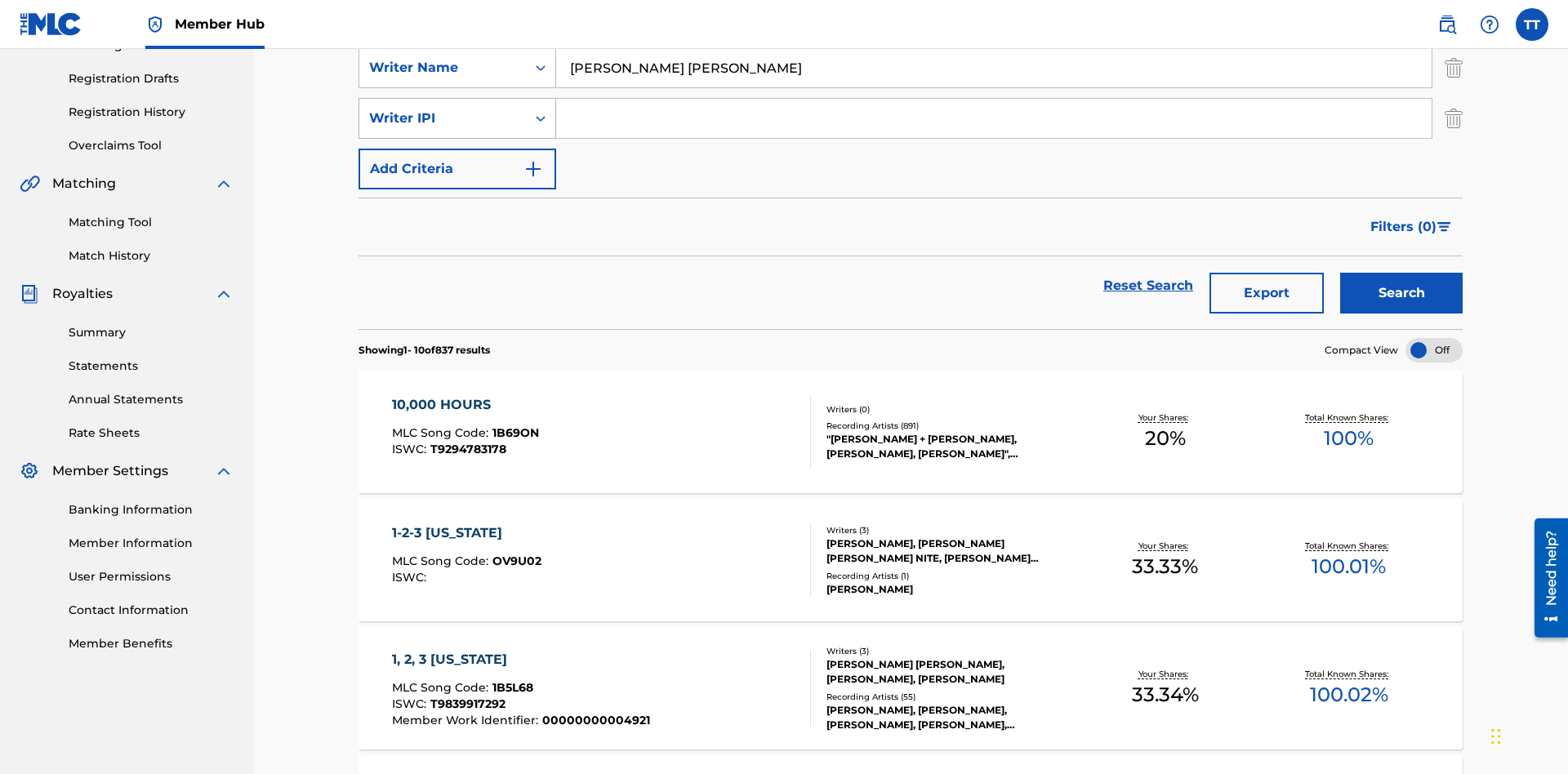
click at [443, 113] on div "Writer IPI" at bounding box center [442, 118] width 147 height 19
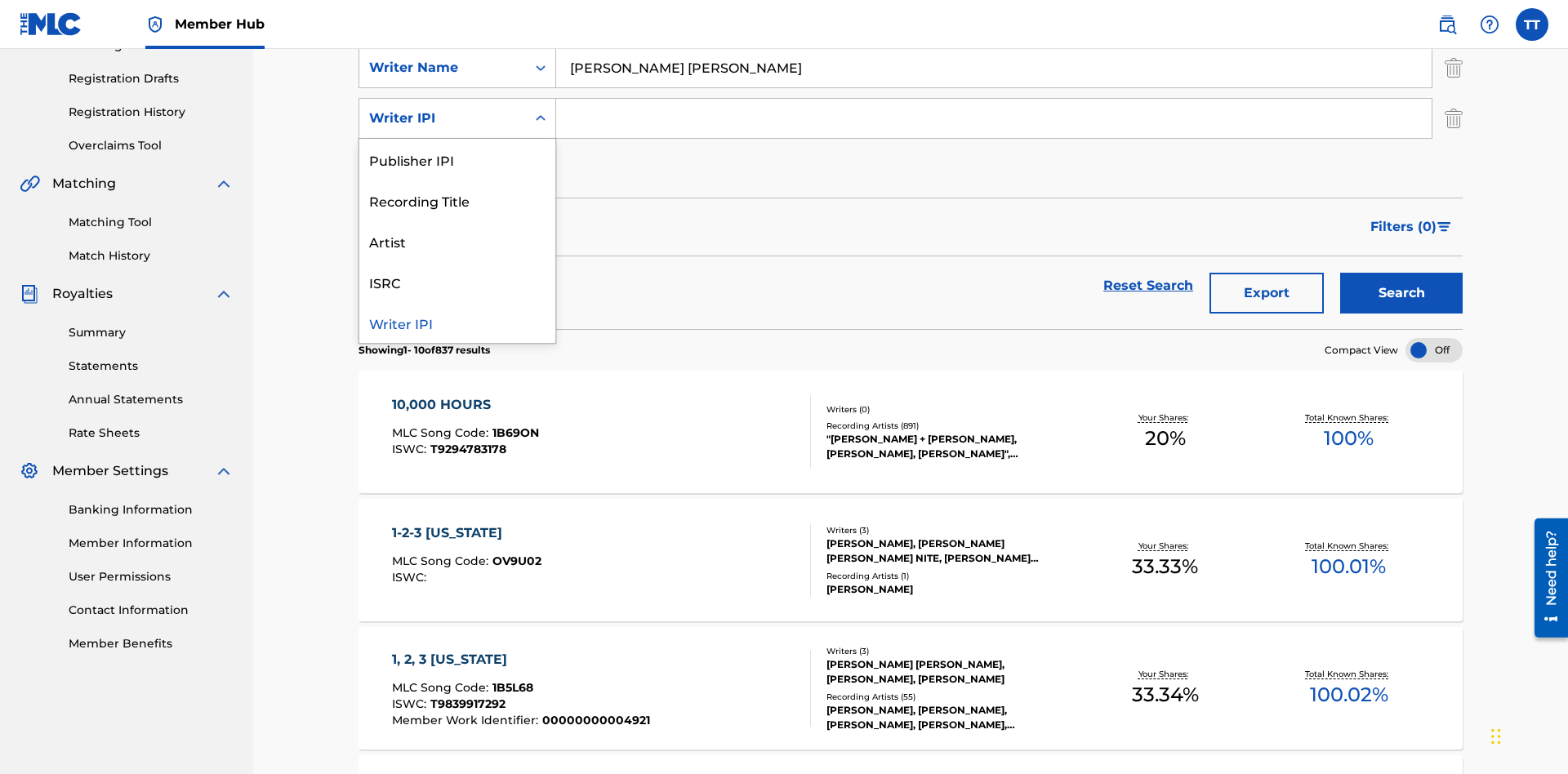
scroll to position [267, 0]
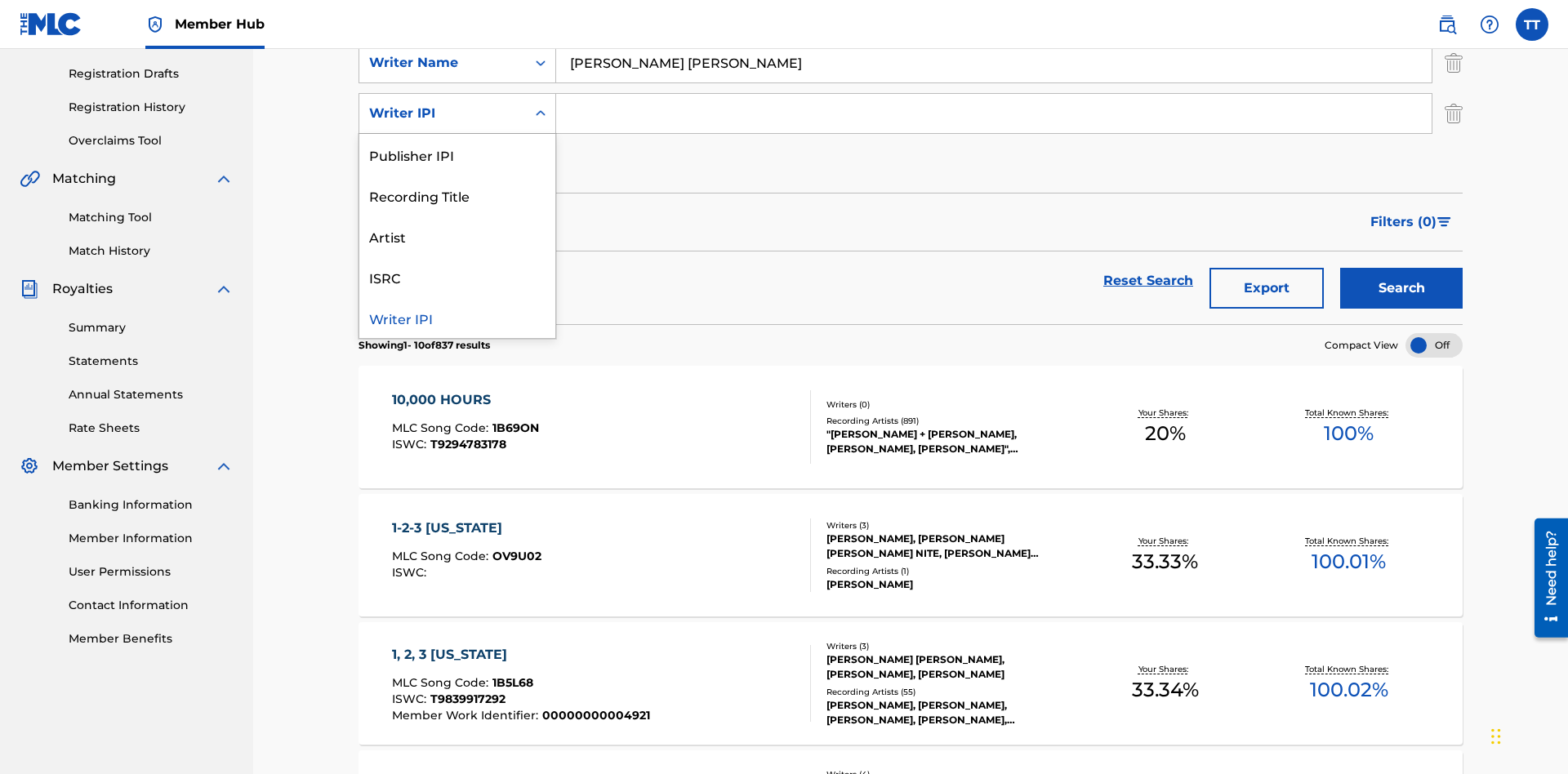
click at [457, 317] on div "Writer IPI" at bounding box center [457, 317] width 196 height 41
click at [993, 118] on input "Search Form" at bounding box center [993, 113] width 875 height 39
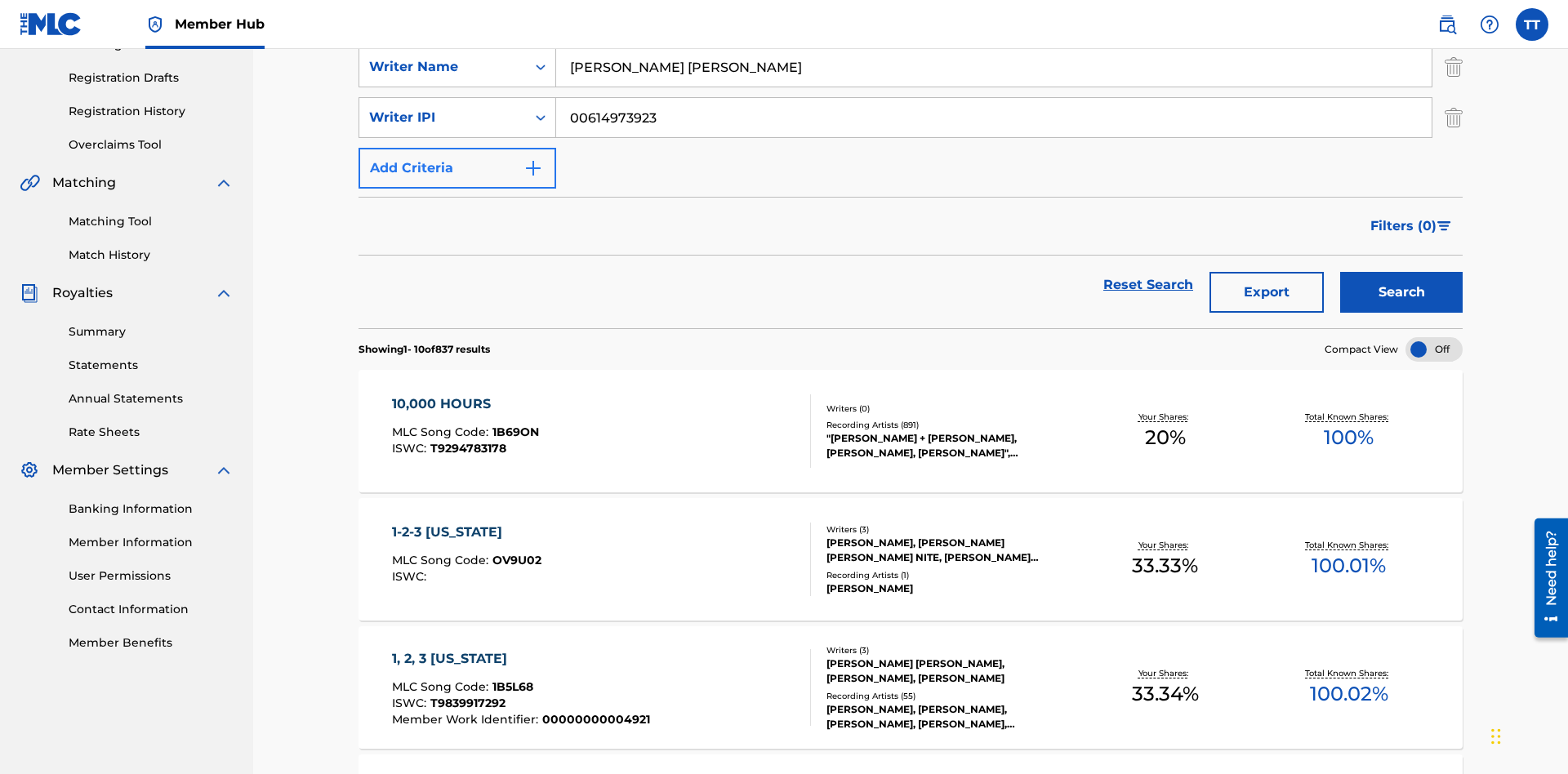
type input "00614973923"
click at [457, 148] on button "Add Criteria" at bounding box center [457, 168] width 198 height 41
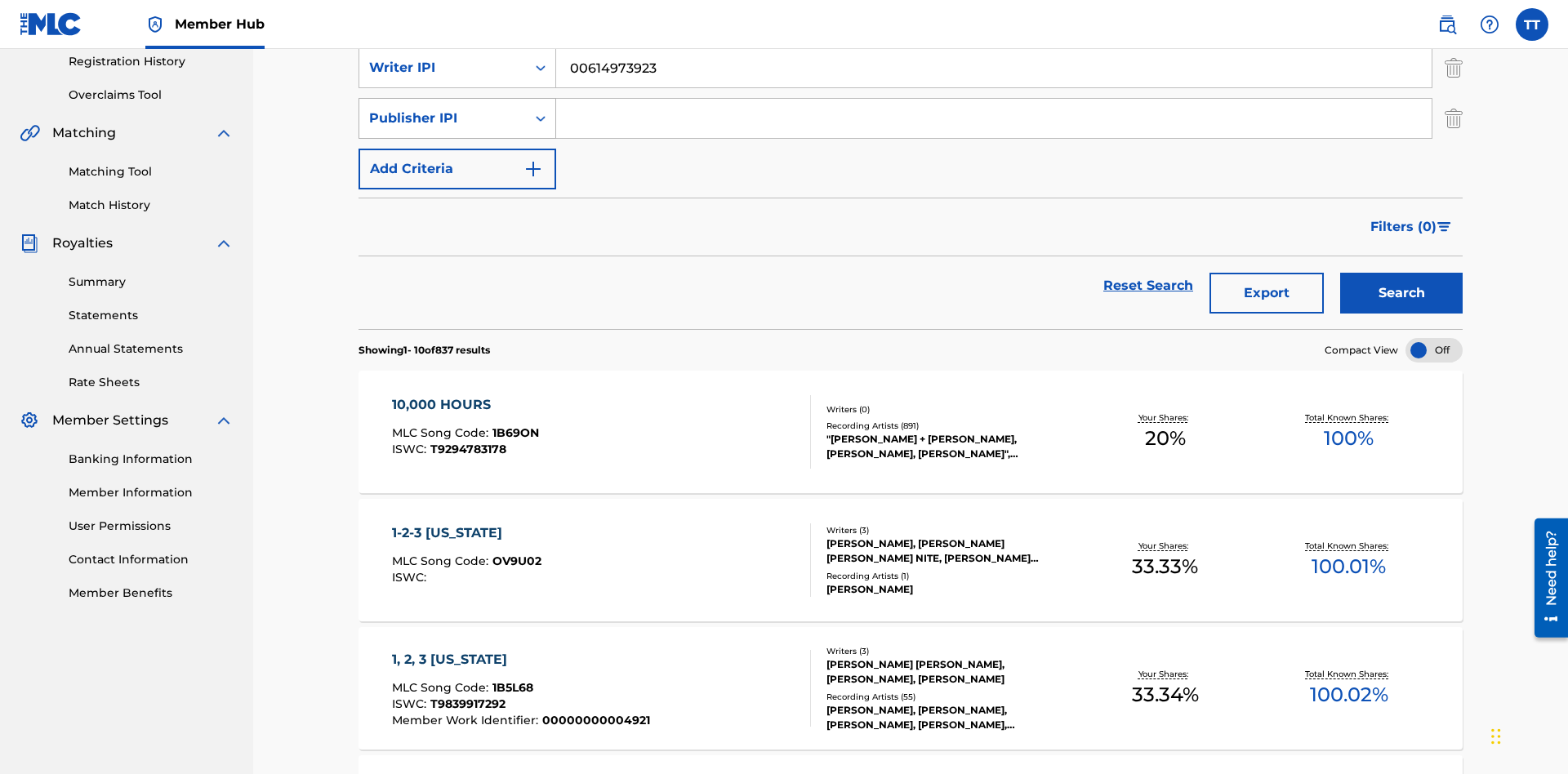
click at [443, 113] on div "Publisher IPI" at bounding box center [442, 118] width 147 height 19
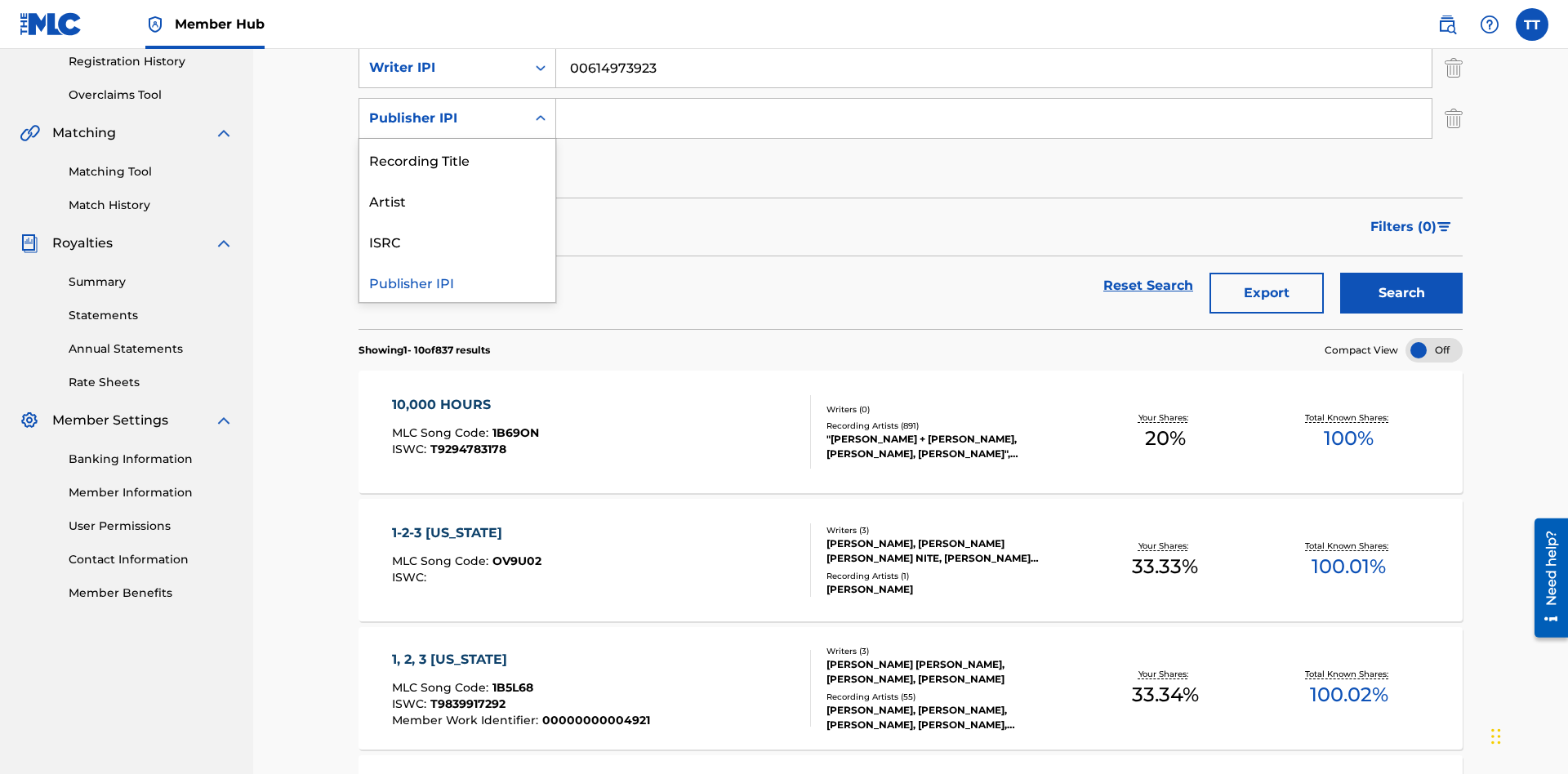
scroll to position [317, 0]
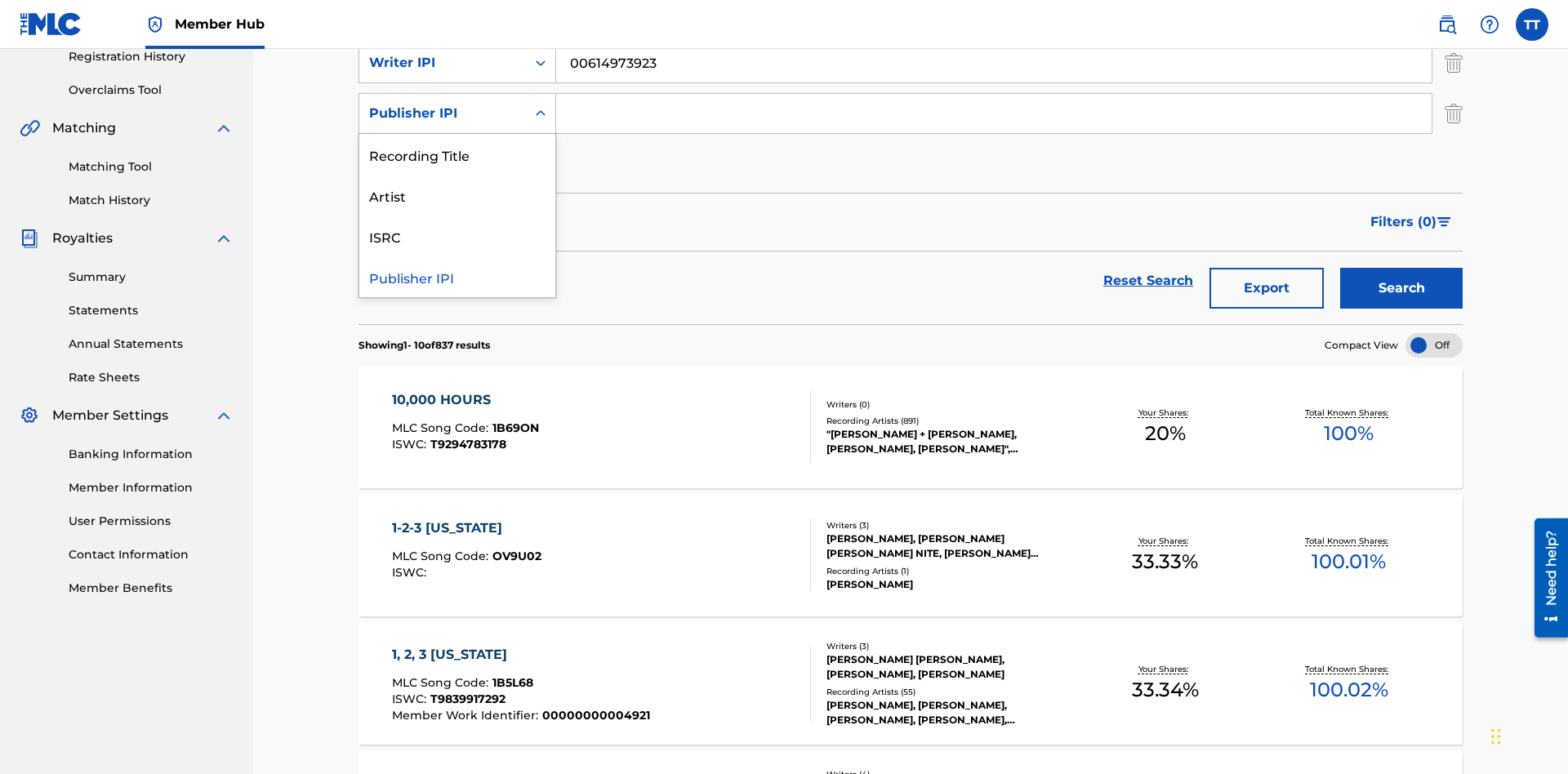
click at [457, 277] on div "Publisher IPI" at bounding box center [457, 276] width 196 height 41
click at [993, 118] on input "Search Form" at bounding box center [993, 113] width 875 height 39
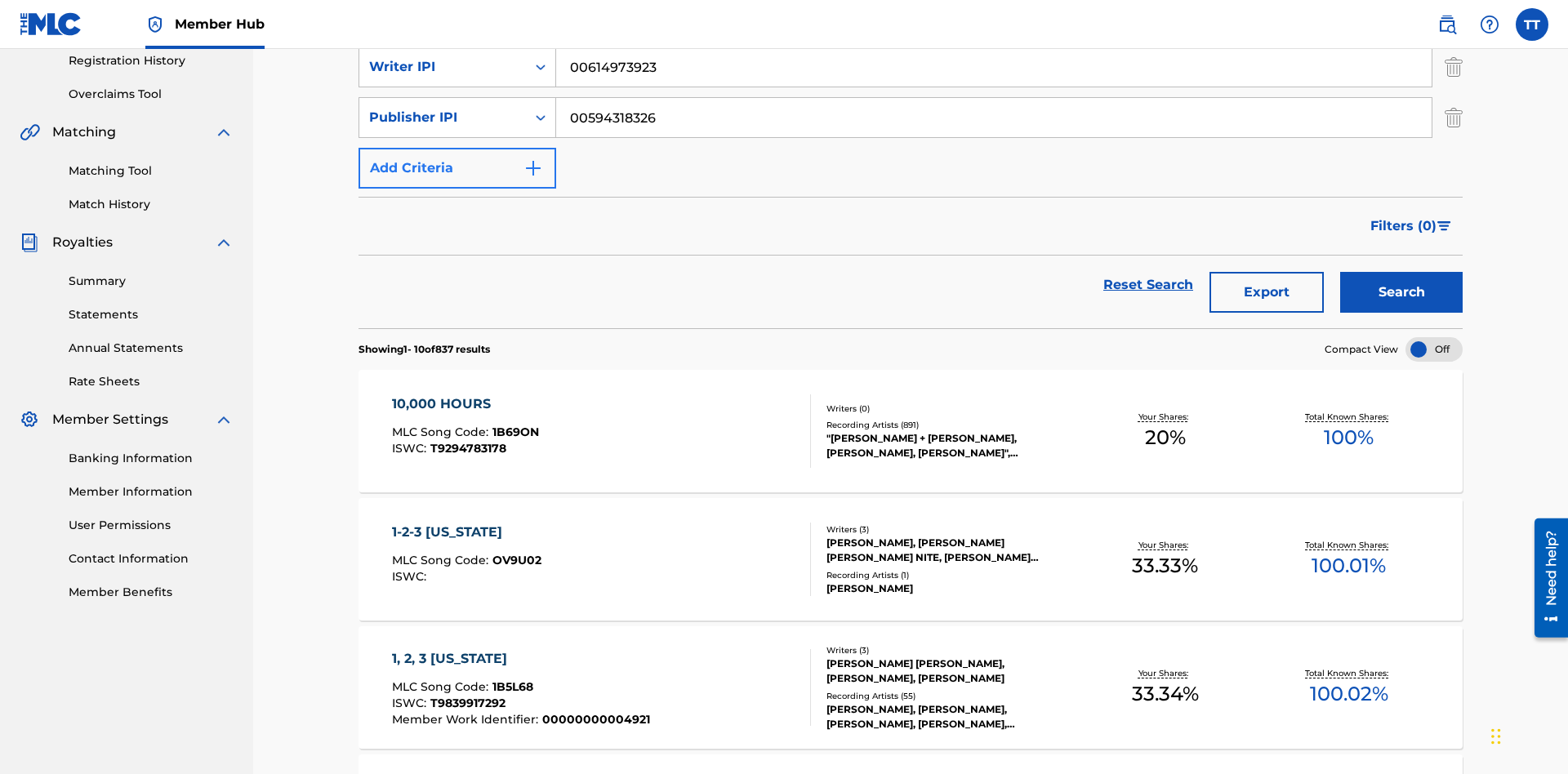
type input "00594318326"
click at [457, 148] on button "Add Criteria" at bounding box center [457, 168] width 198 height 41
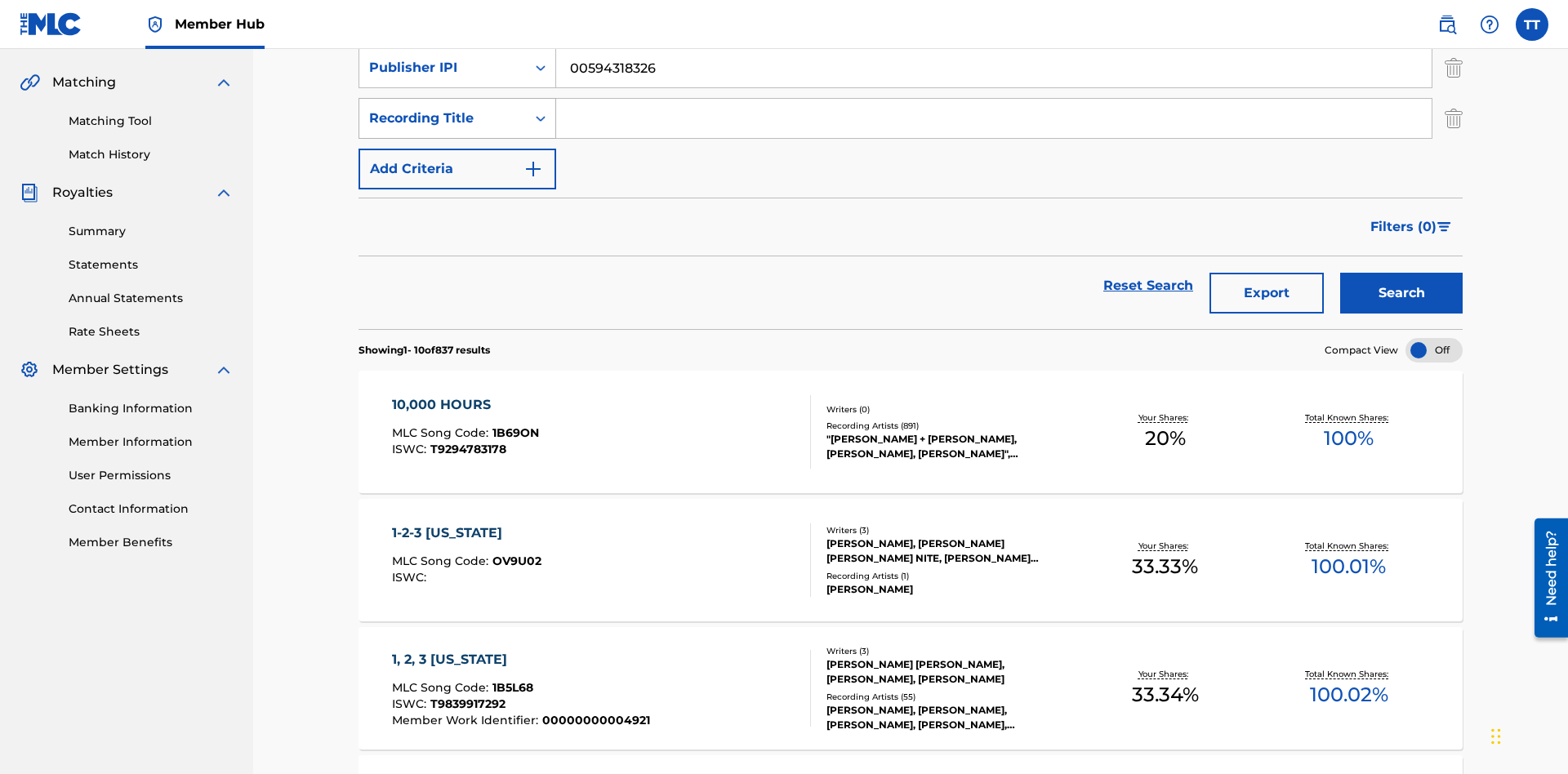
click at [443, 113] on div "Recording Title" at bounding box center [442, 118] width 147 height 19
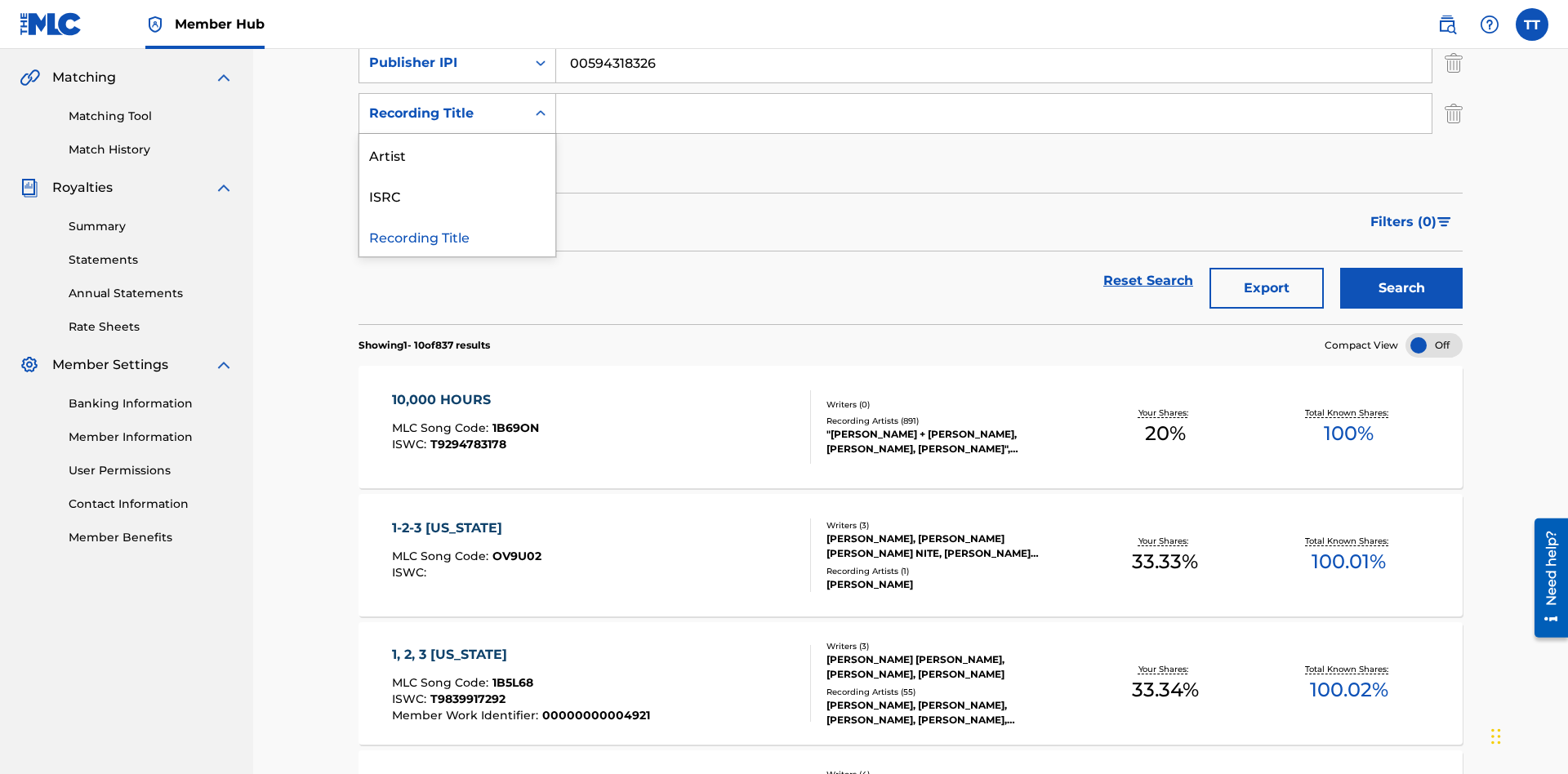
click at [457, 155] on div "Artist" at bounding box center [457, 154] width 196 height 41
click at [993, 118] on input "Search Form" at bounding box center [993, 113] width 875 height 39
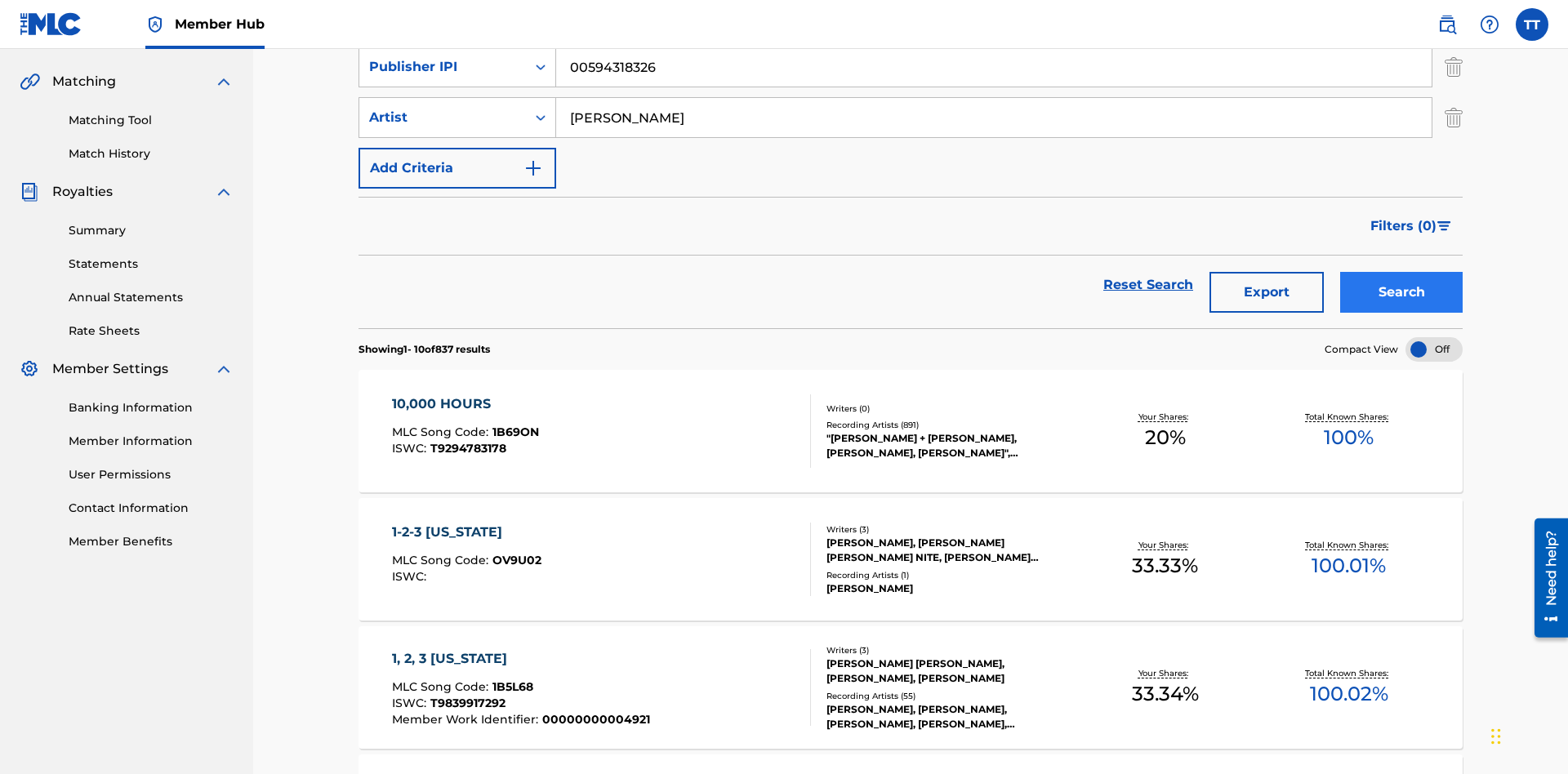
type input "BRETT YOUNG"
click at [1402, 272] on button "Search" at bounding box center [1402, 292] width 123 height 41
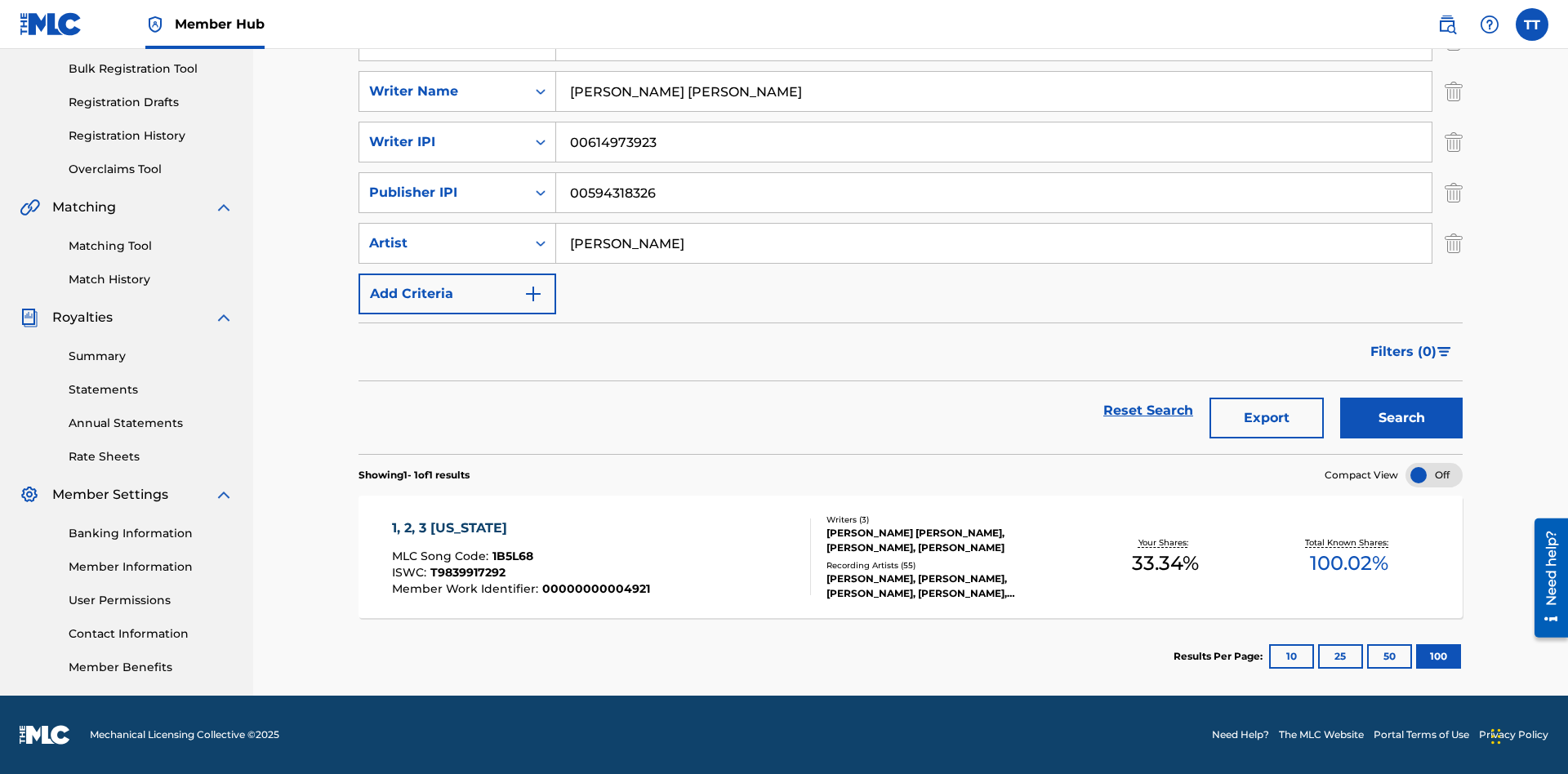
click at [510, 556] on span "1B5L68" at bounding box center [512, 556] width 41 height 15
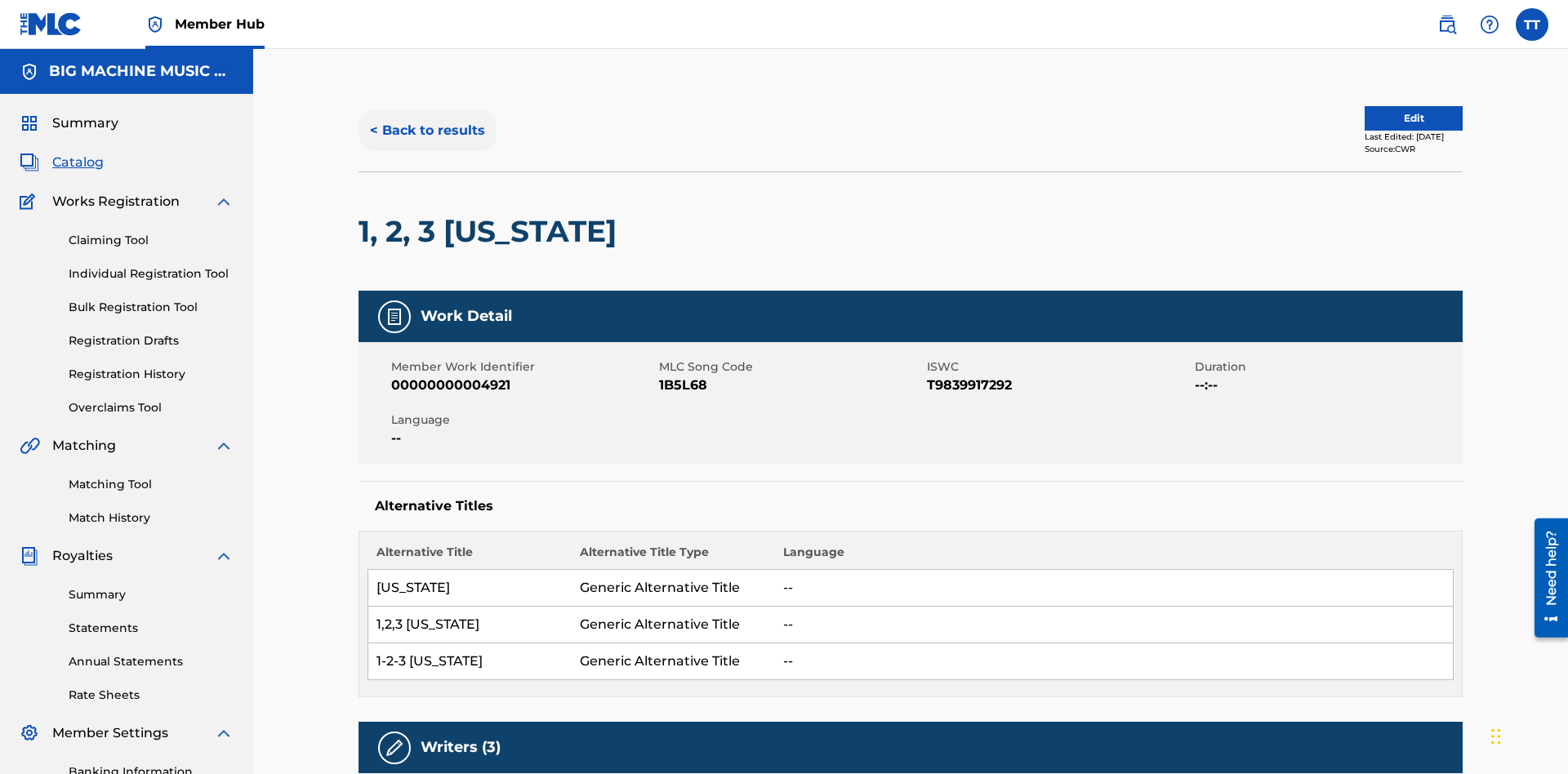
click at [426, 118] on button "< Back to results" at bounding box center [427, 131] width 138 height 41
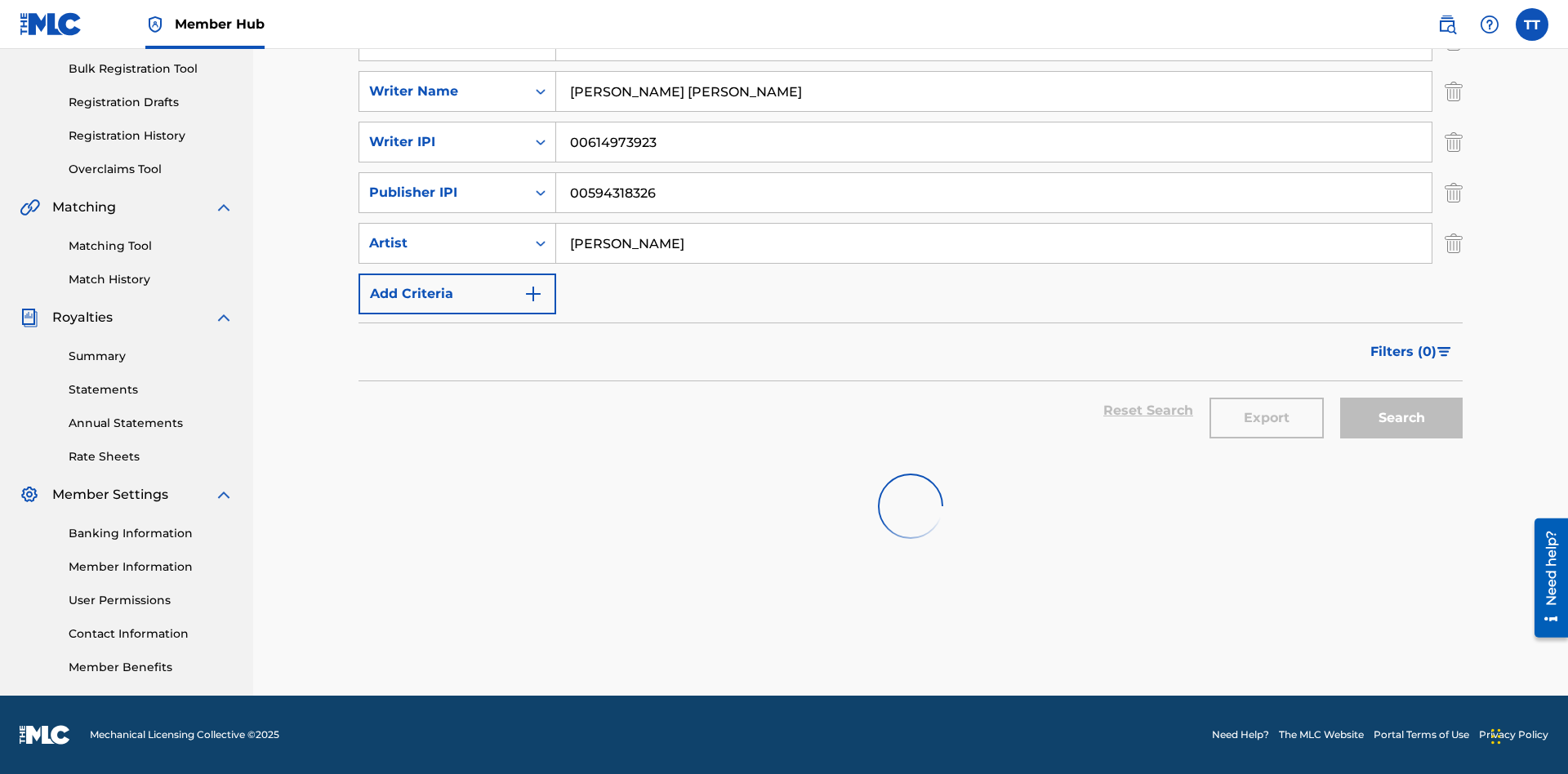
click at [1266, 418] on button "Export" at bounding box center [1266, 418] width 114 height 41
